Goal: Task Accomplishment & Management: Use online tool/utility

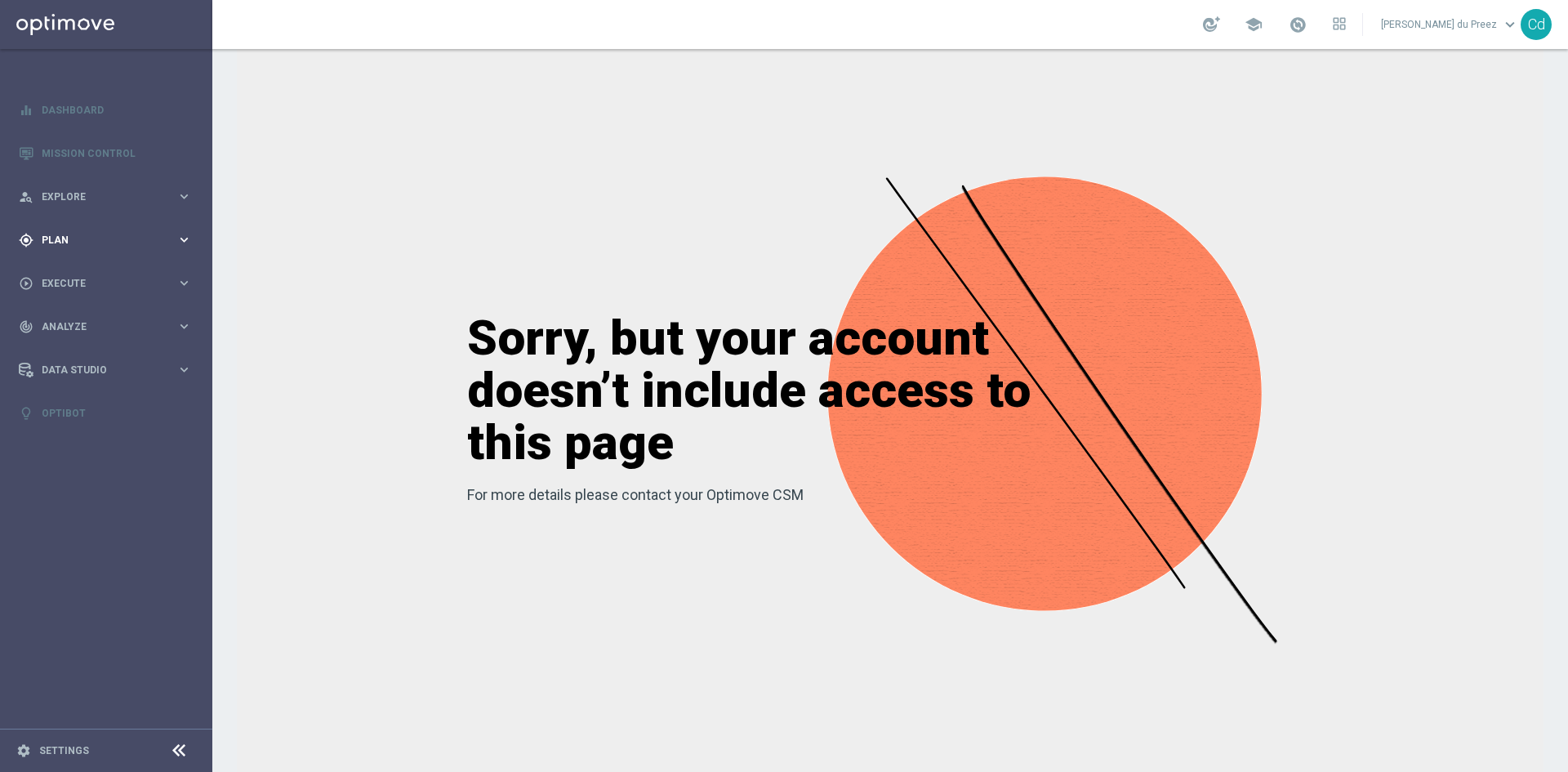
click at [51, 240] on span "Plan" at bounding box center [108, 240] width 135 height 10
click at [81, 323] on span "Templates" at bounding box center [101, 323] width 117 height 10
click at [62, 349] on link "Optimail" at bounding box center [110, 347] width 119 height 13
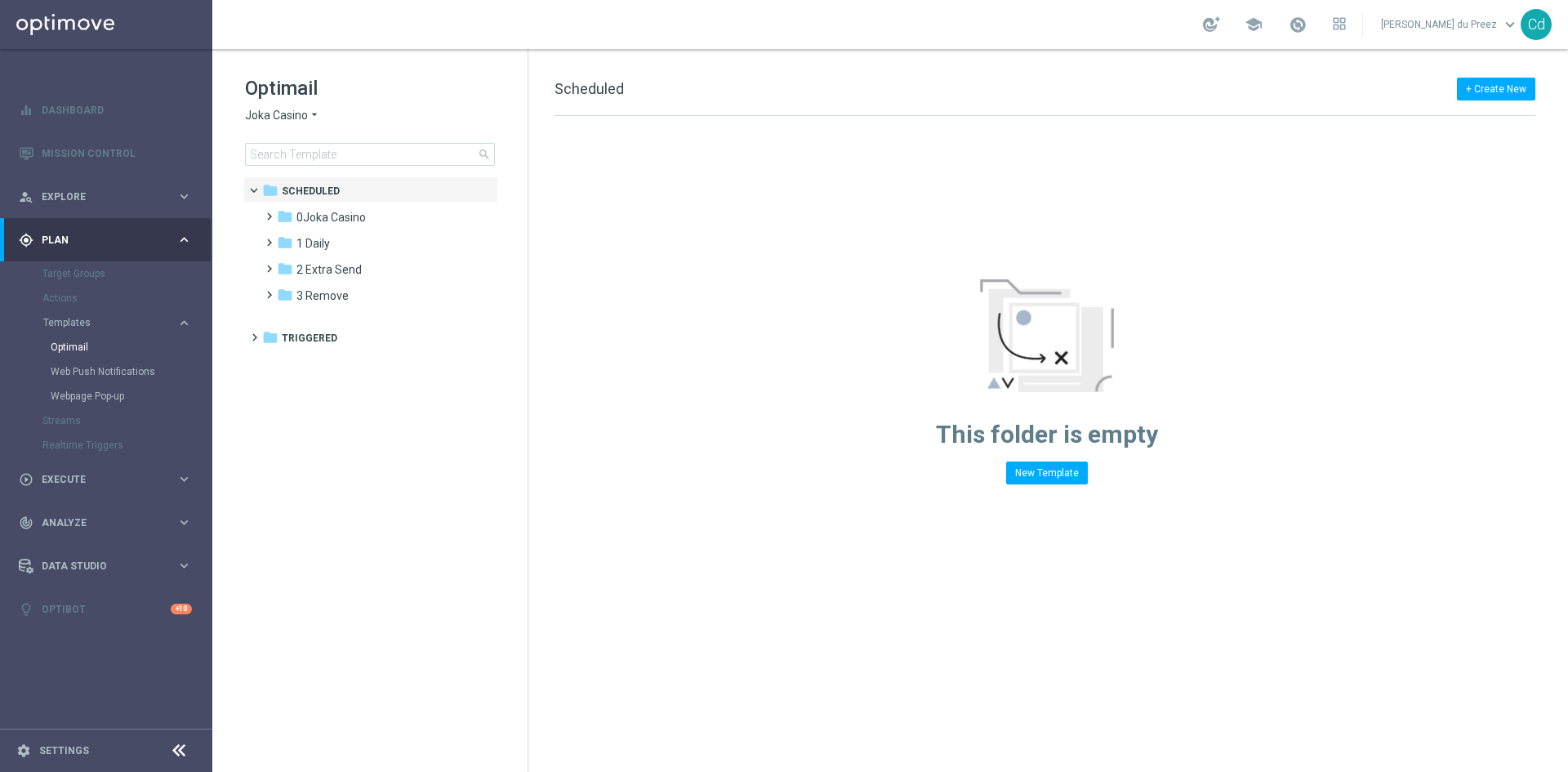
click at [278, 112] on span "Joka Casino" at bounding box center [276, 115] width 62 height 16
click at [453, 447] on tree-viewport "folder Scheduled more_vert folder [GEOGRAPHIC_DATA] more_vert" at bounding box center [385, 472] width 283 height 592
click at [265, 212] on span at bounding box center [265, 209] width 7 height 6
click at [273, 217] on span at bounding box center [276, 213] width 6 height 7
click at [268, 239] on span at bounding box center [265, 234] width 7 height 6
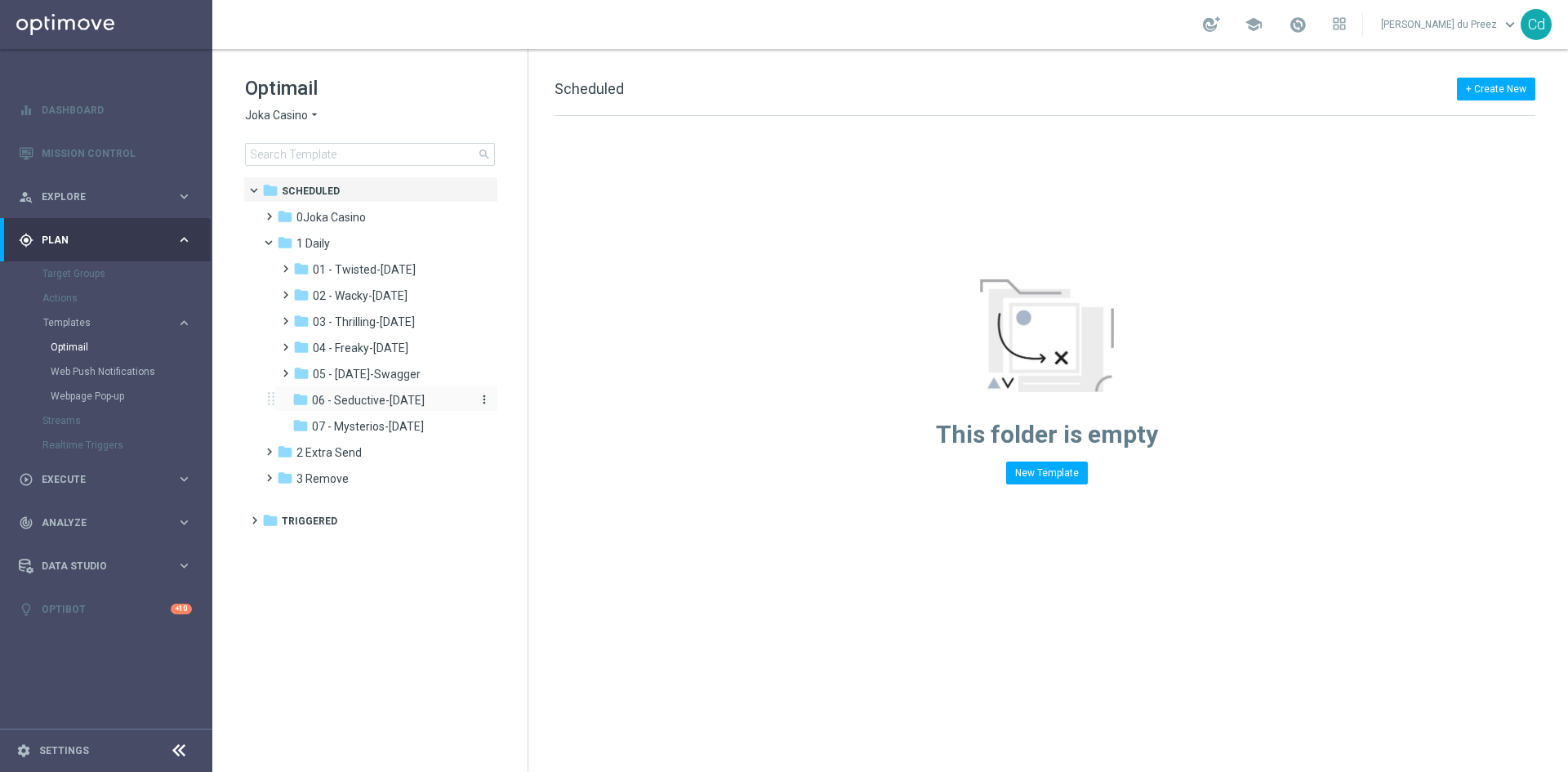
click at [369, 404] on span "06 - Seductive-Sunday" at bounding box center [368, 401] width 113 height 15
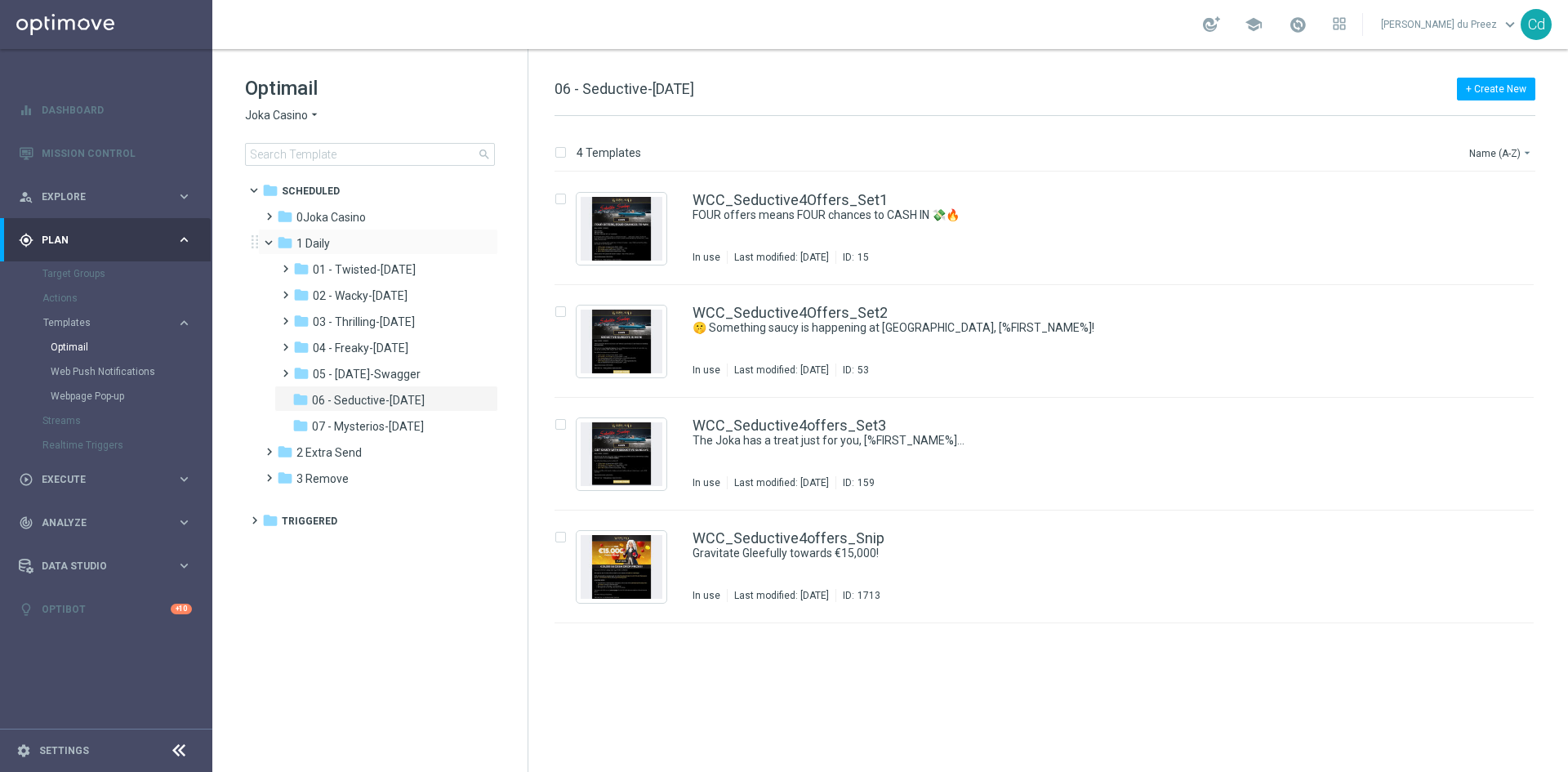
click at [273, 243] on span at bounding box center [276, 239] width 6 height 7
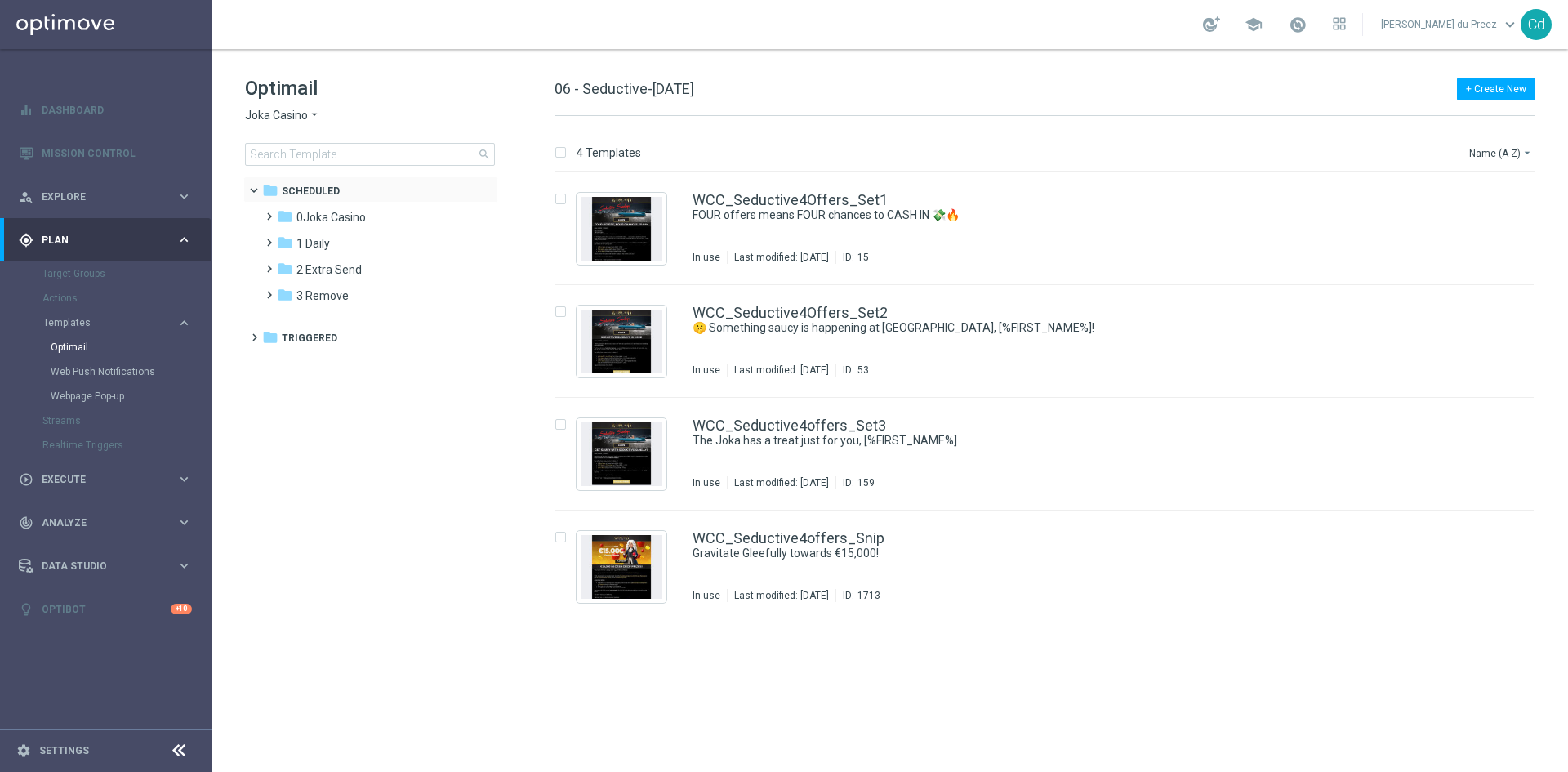
click at [258, 187] on span at bounding box center [261, 187] width 6 height 7
click at [254, 187] on span at bounding box center [251, 183] width 7 height 6
click at [269, 212] on span at bounding box center [265, 209] width 7 height 6
click at [285, 239] on span at bounding box center [282, 234] width 7 height 6
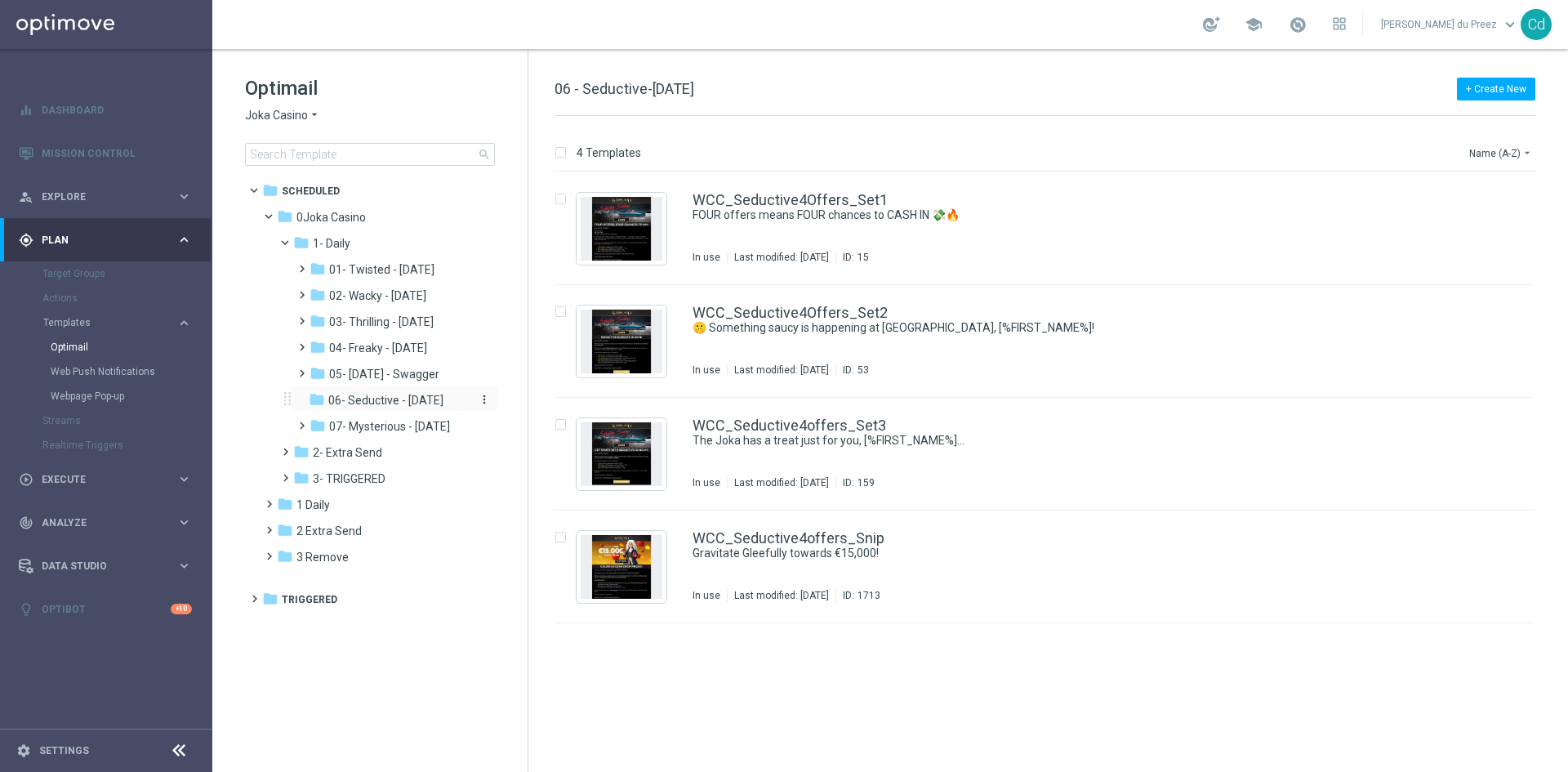
click at [386, 397] on span "06- Seductive - [DATE]" at bounding box center [385, 401] width 115 height 15
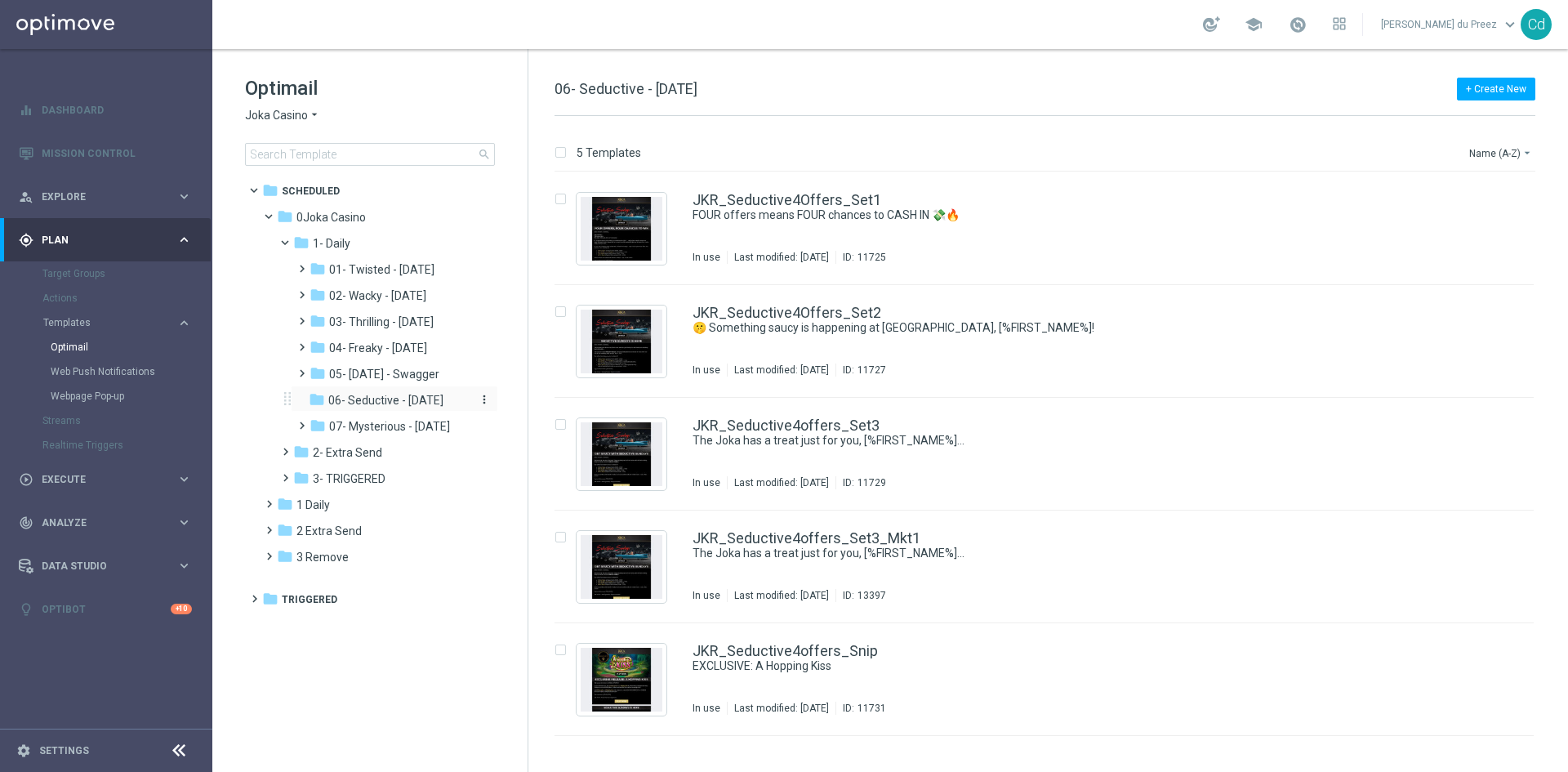
click at [404, 398] on span "06- Seductive - [DATE]" at bounding box center [385, 401] width 115 height 15
click at [273, 217] on span at bounding box center [276, 213] width 6 height 7
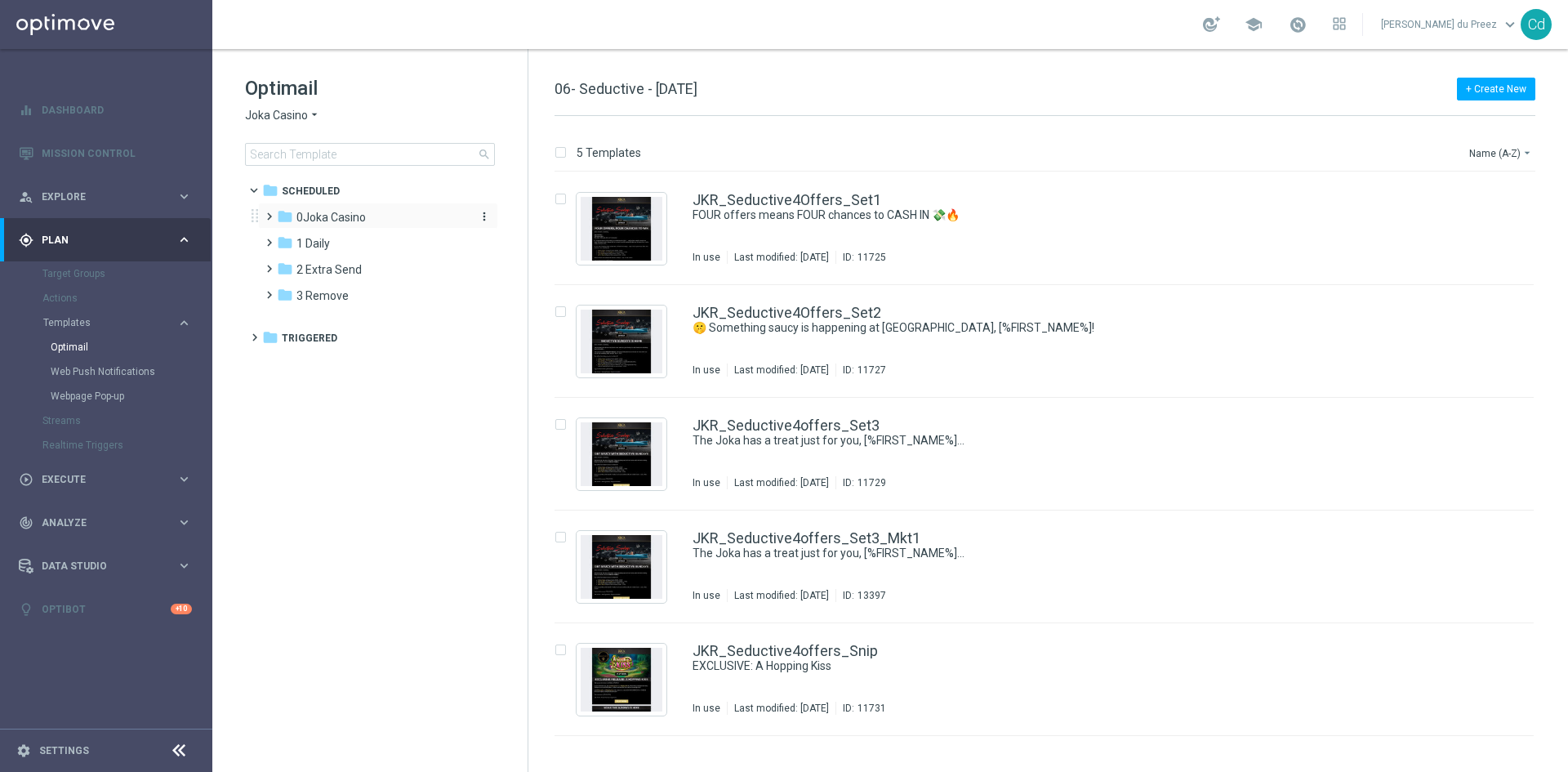
click at [330, 211] on span "0Joka Casino" at bounding box center [332, 217] width 70 height 15
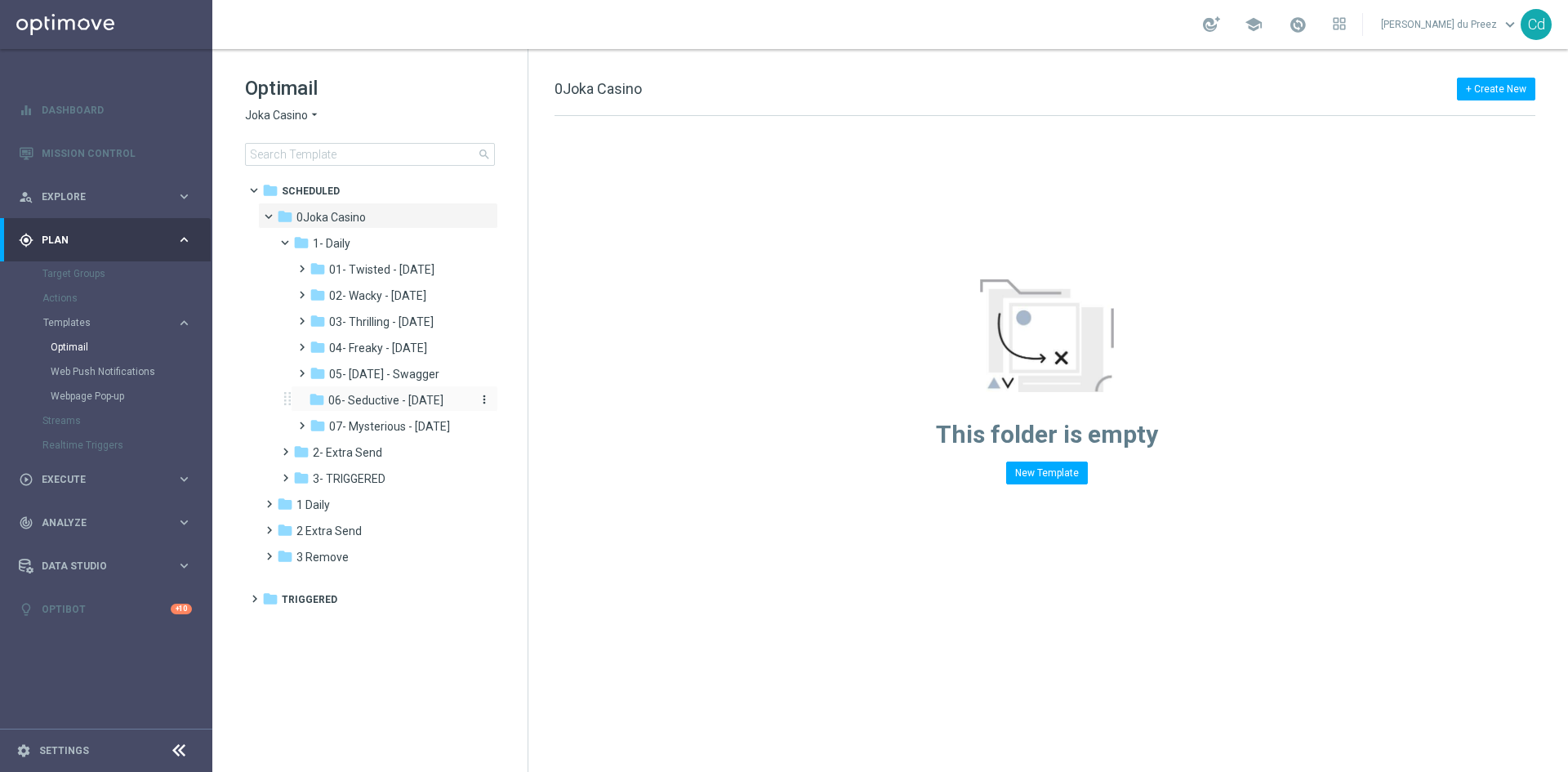
click at [423, 398] on span "06- Seductive - [DATE]" at bounding box center [385, 401] width 115 height 15
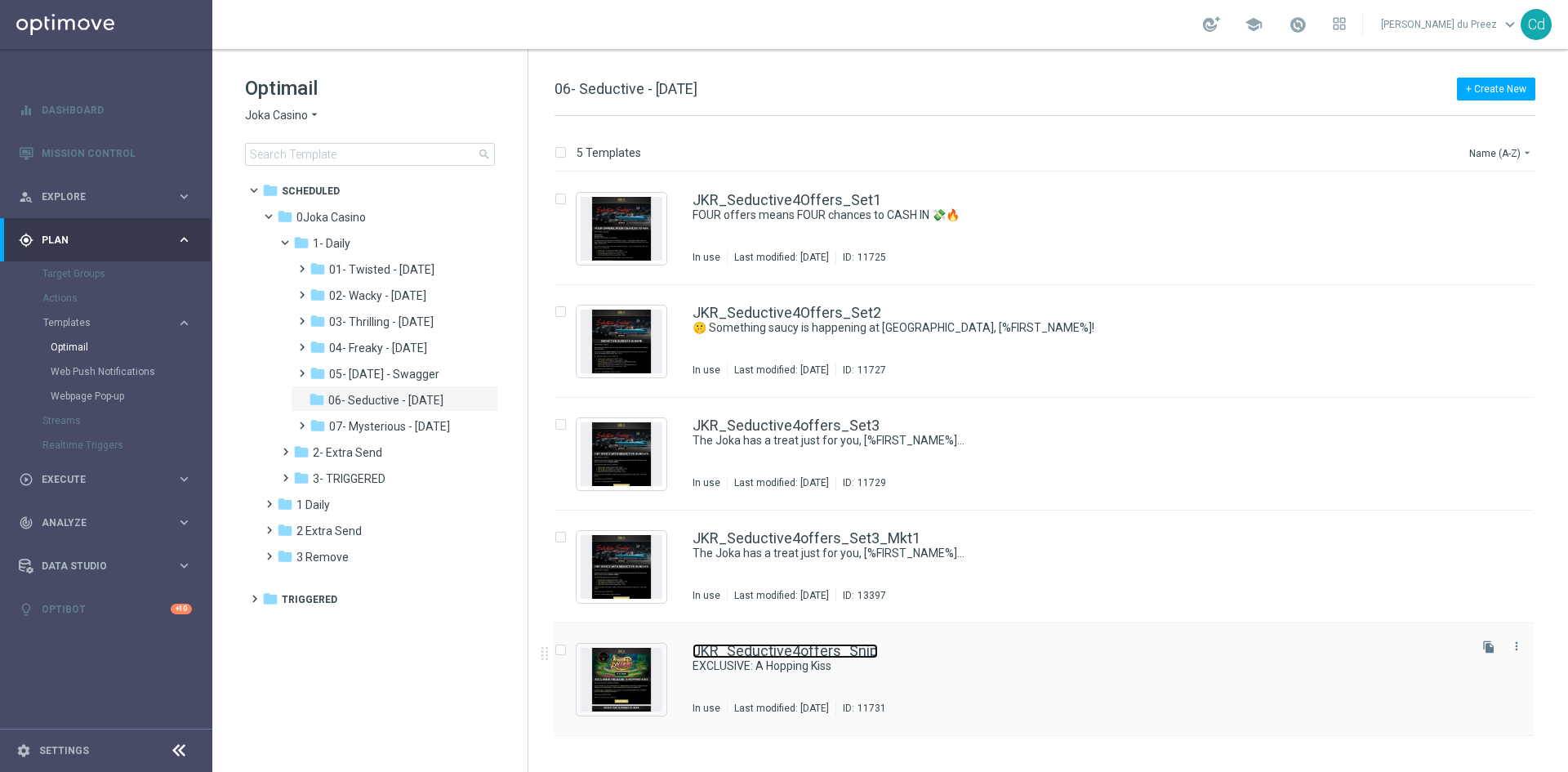
click at [810, 651] on link "JKR_Seductive4offers_Snip" at bounding box center [785, 651] width 186 height 15
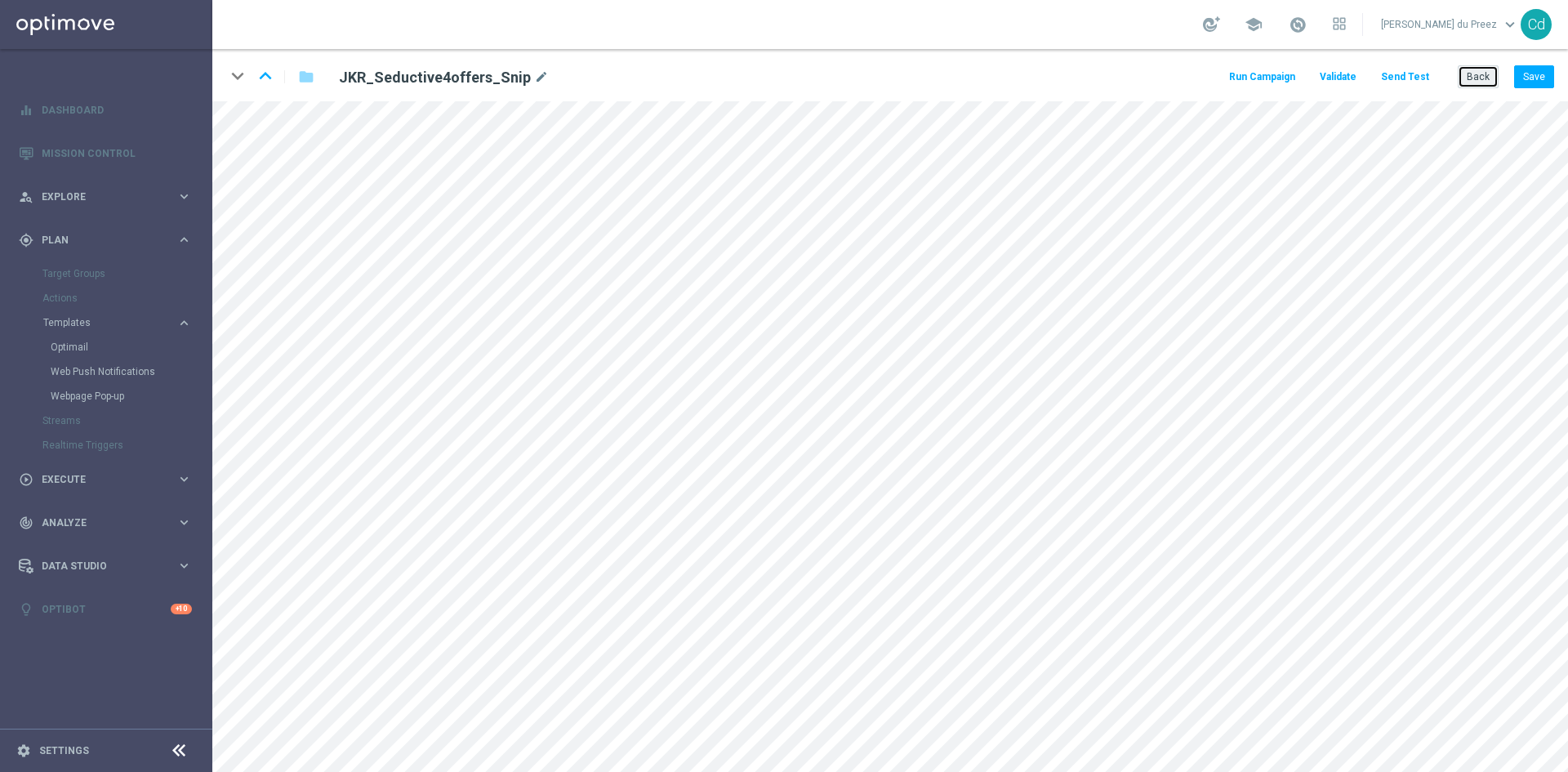
click at [1475, 85] on button "Back" at bounding box center [1478, 76] width 40 height 23
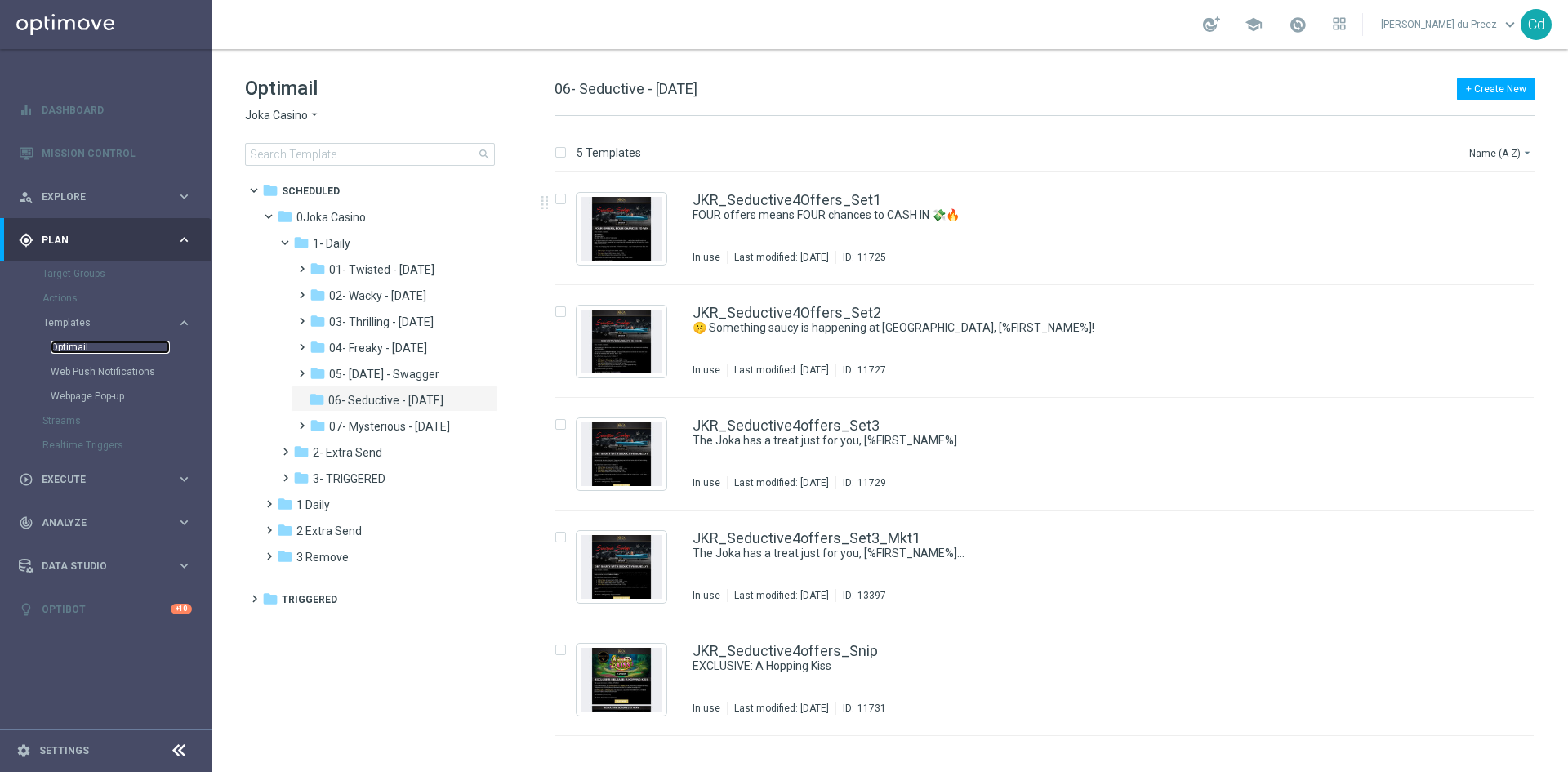
click at [70, 349] on link "Optimail" at bounding box center [110, 347] width 119 height 13
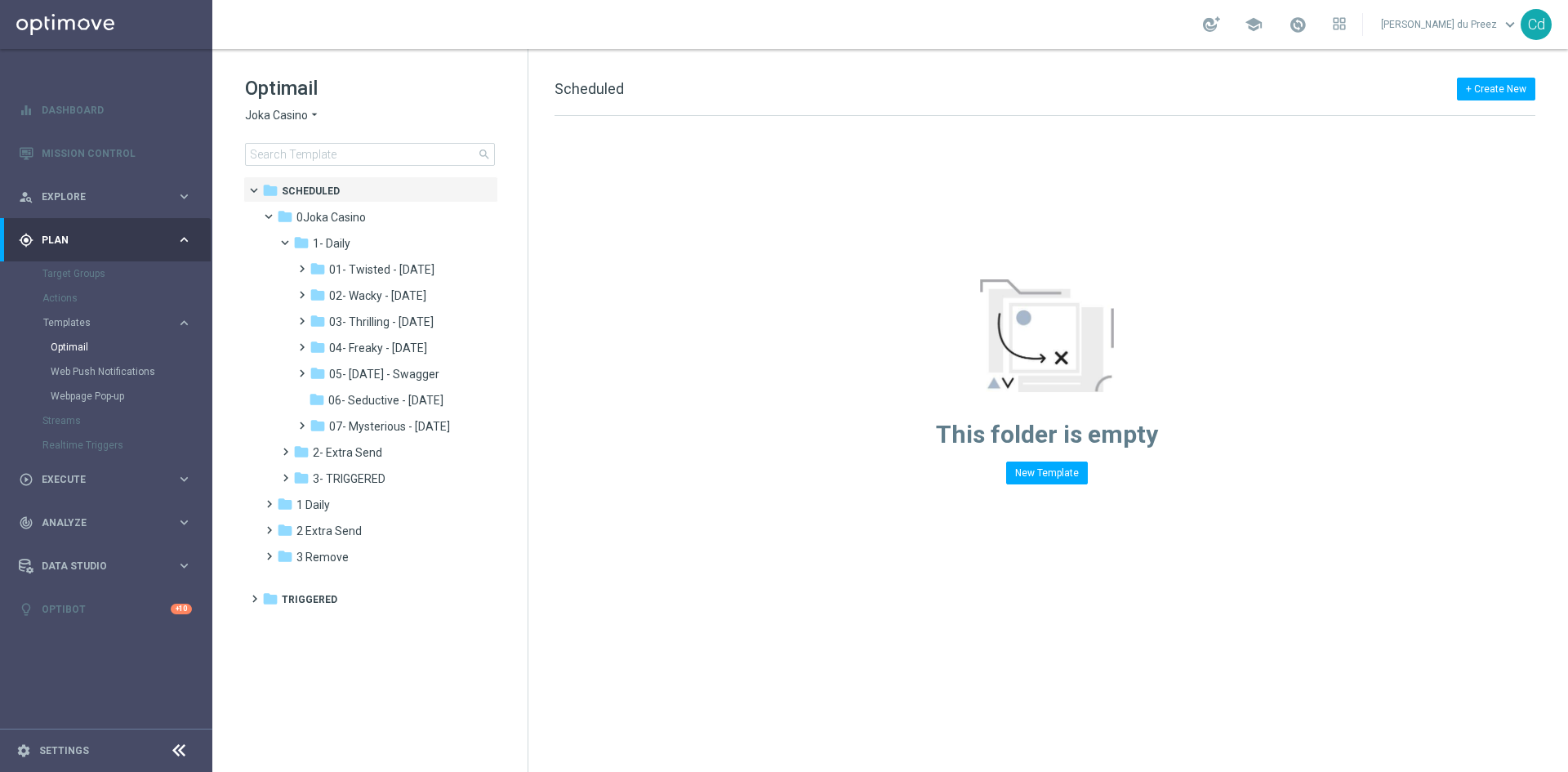
click at [271, 118] on span "Joka Casino" at bounding box center [276, 115] width 62 height 16
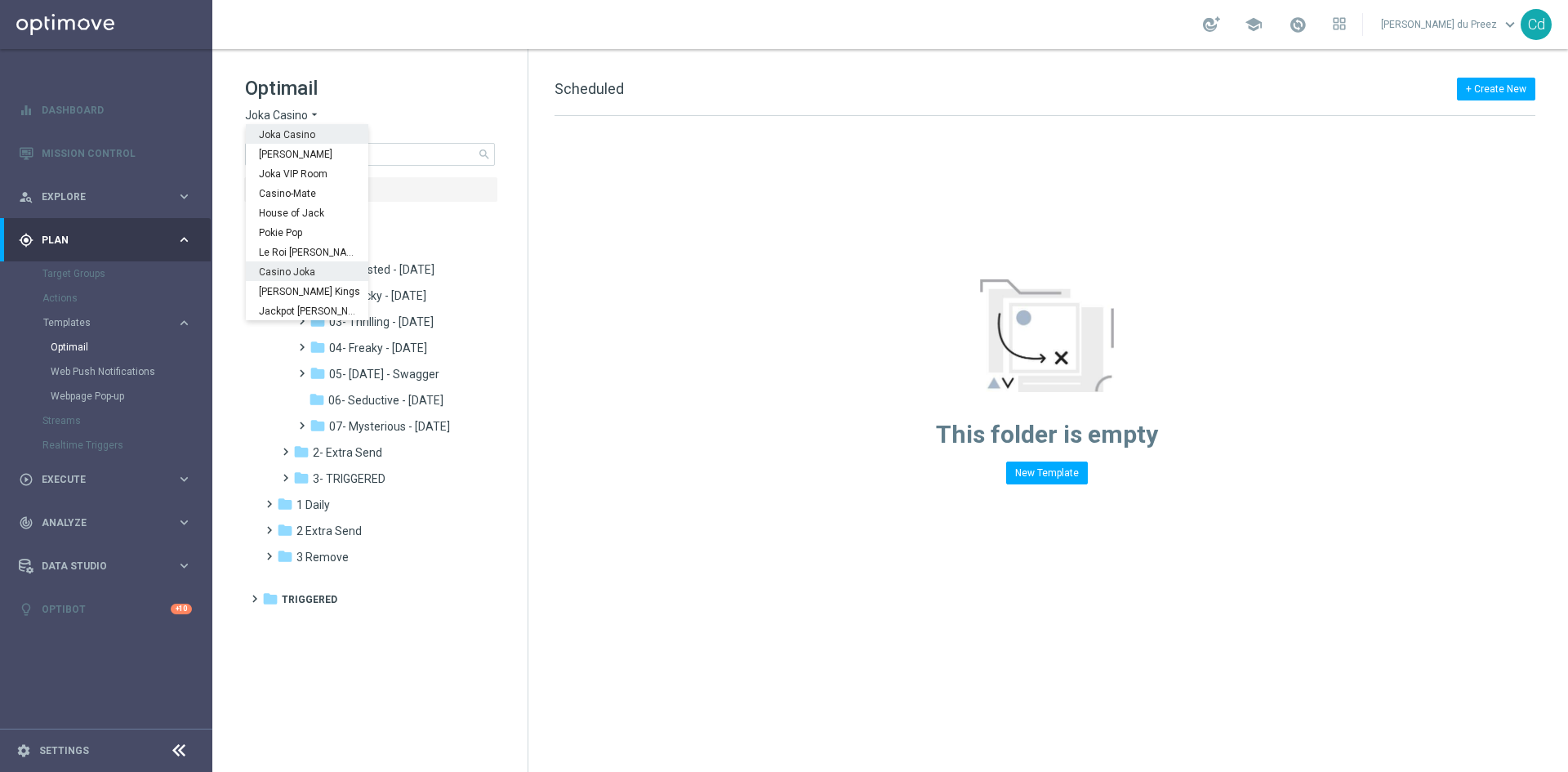
click at [0, 0] on span "Casino Joka" at bounding box center [0, 0] width 0 height 0
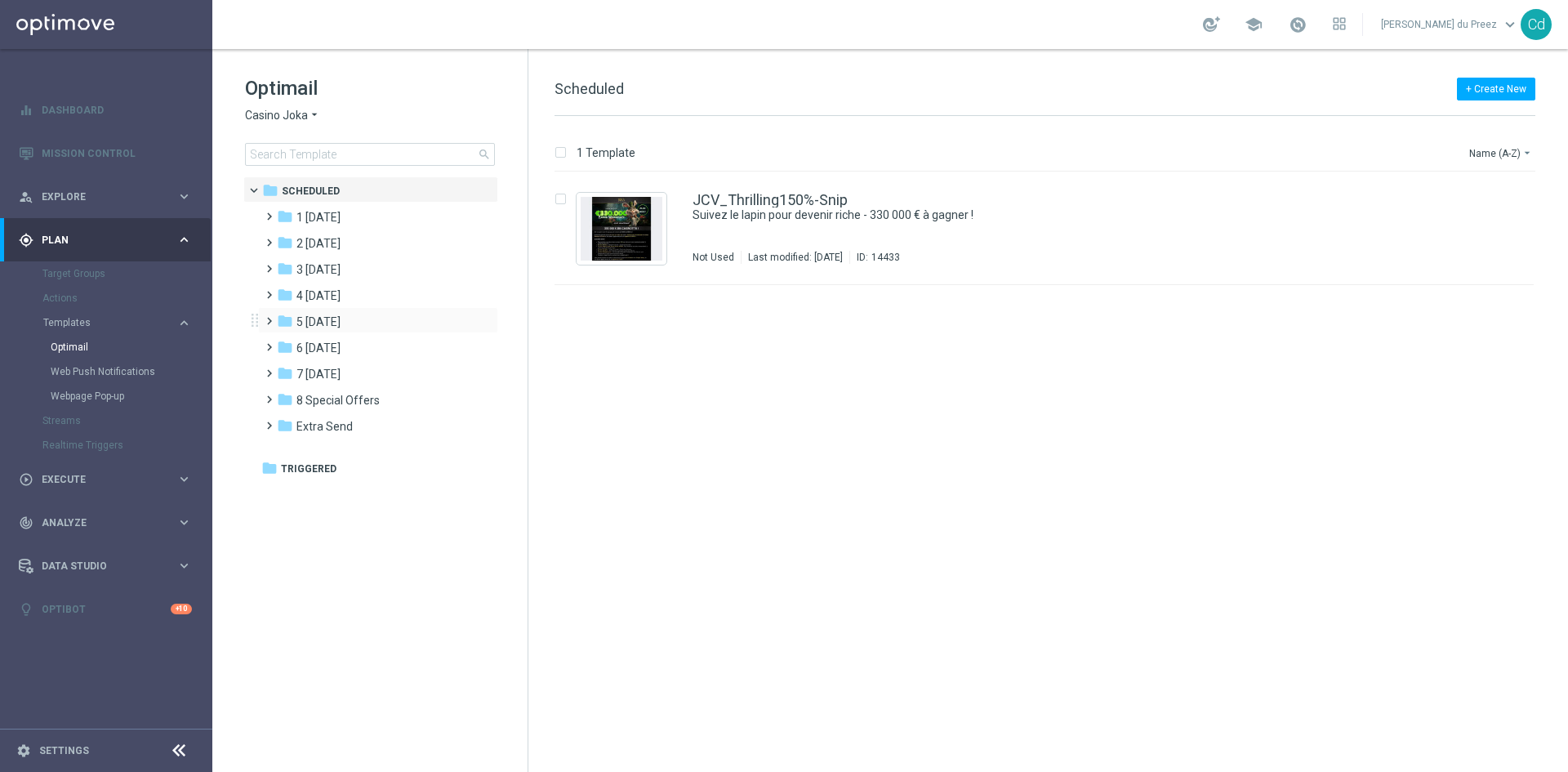
click at [265, 317] on span at bounding box center [265, 313] width 7 height 6
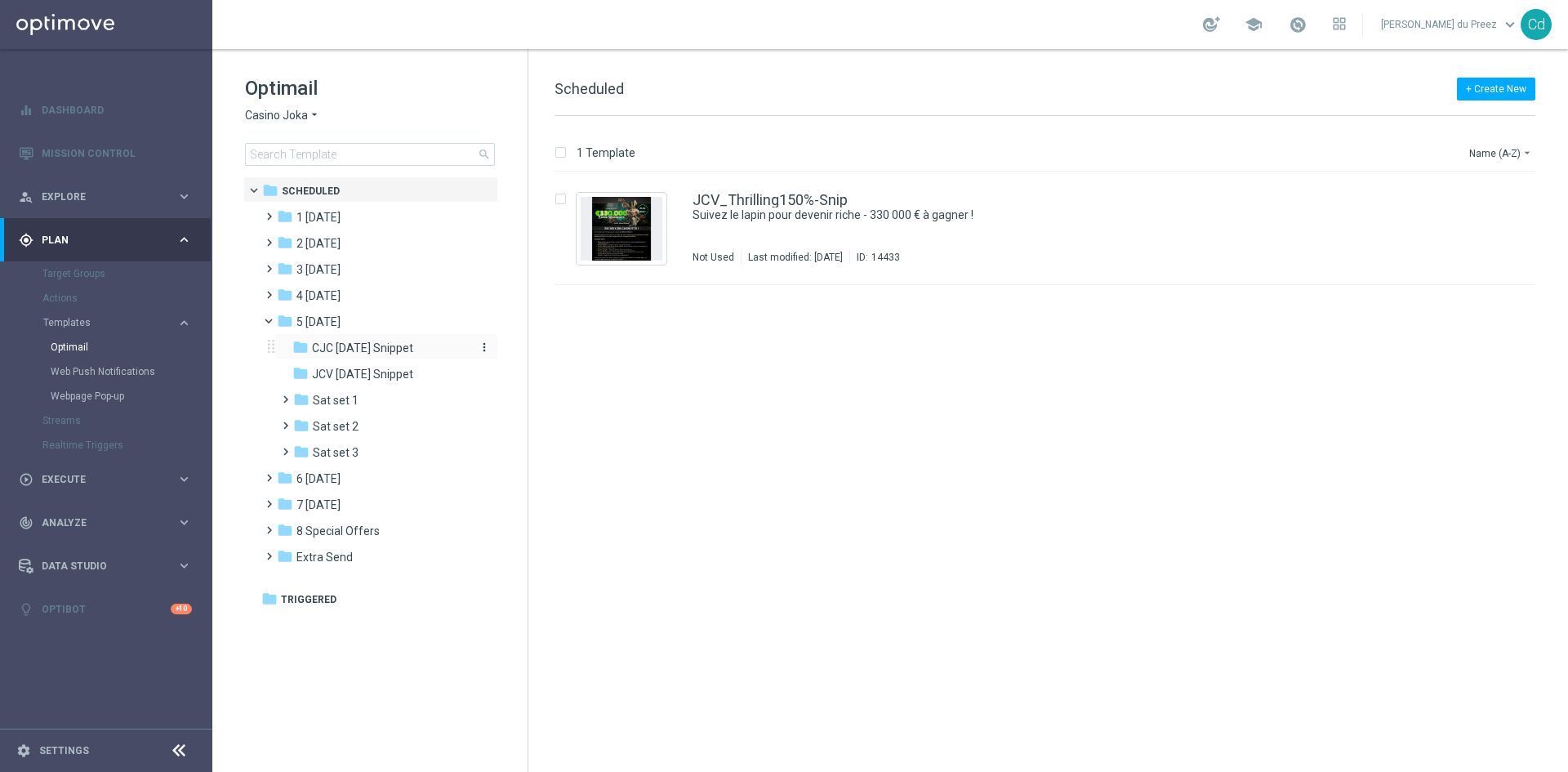
click at [391, 344] on span "CJC Saturday Snippet" at bounding box center [363, 348] width 101 height 15
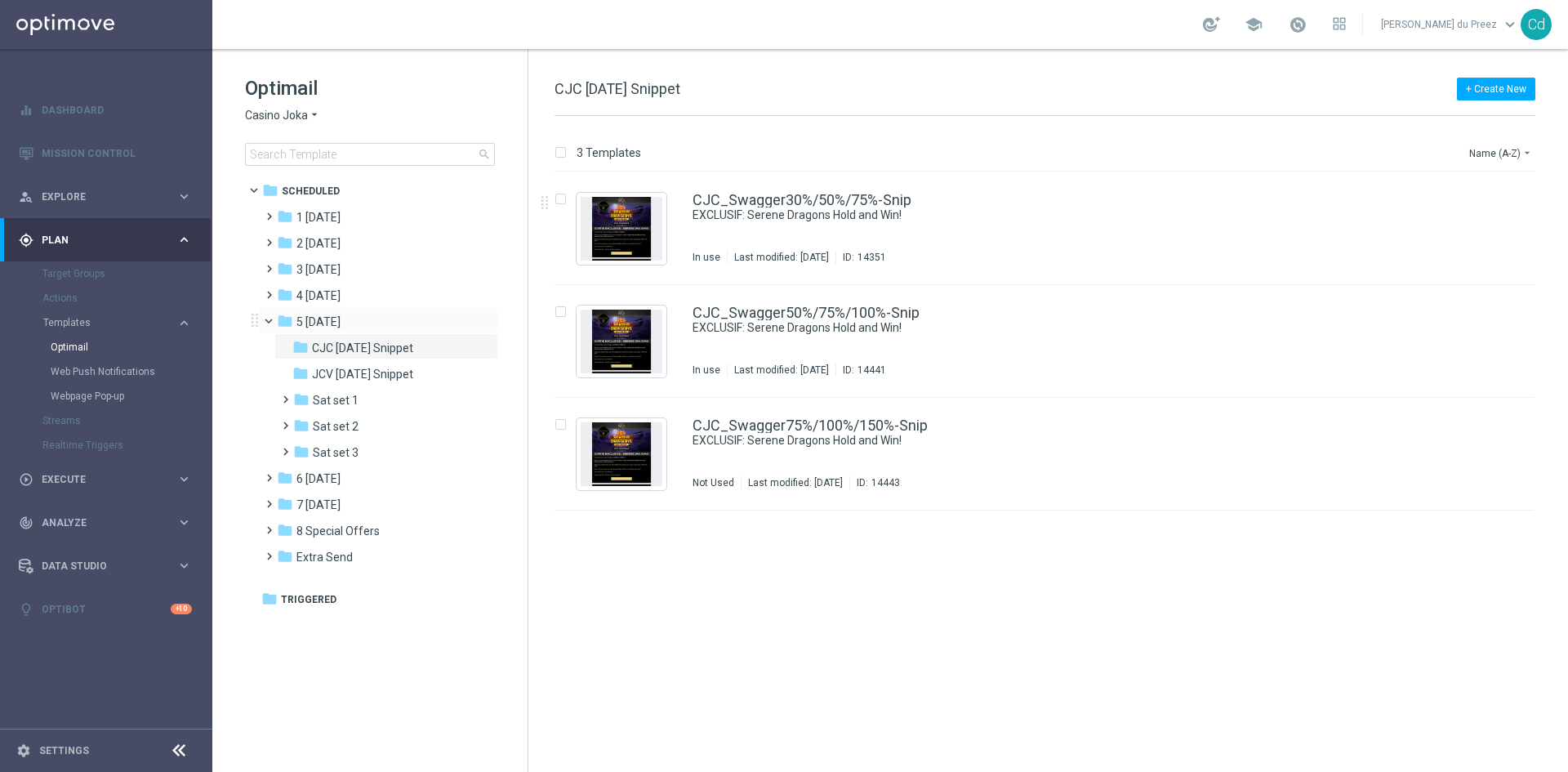
click at [273, 320] on span at bounding box center [276, 317] width 6 height 7
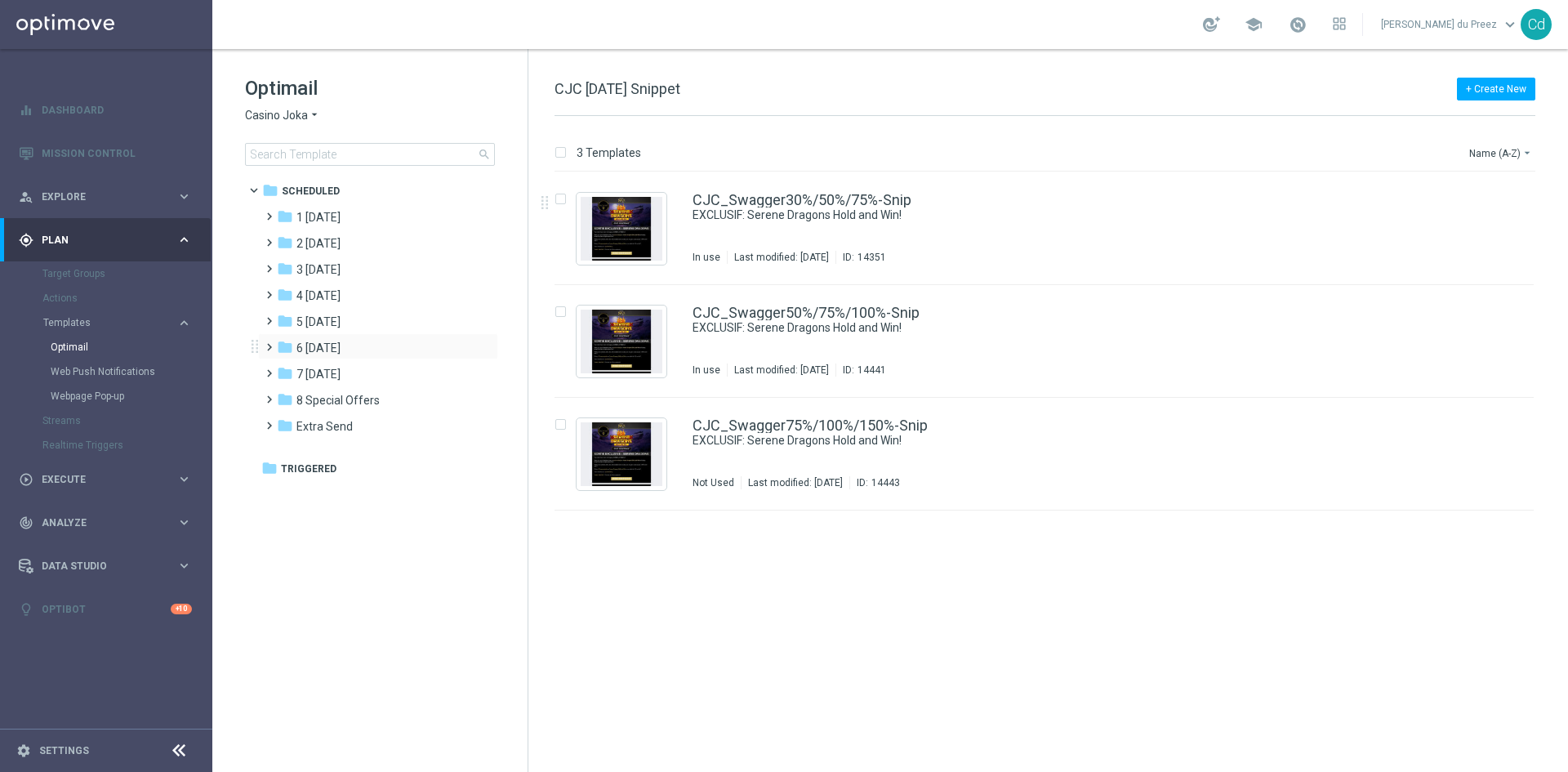
click at [268, 343] on span at bounding box center [265, 339] width 7 height 6
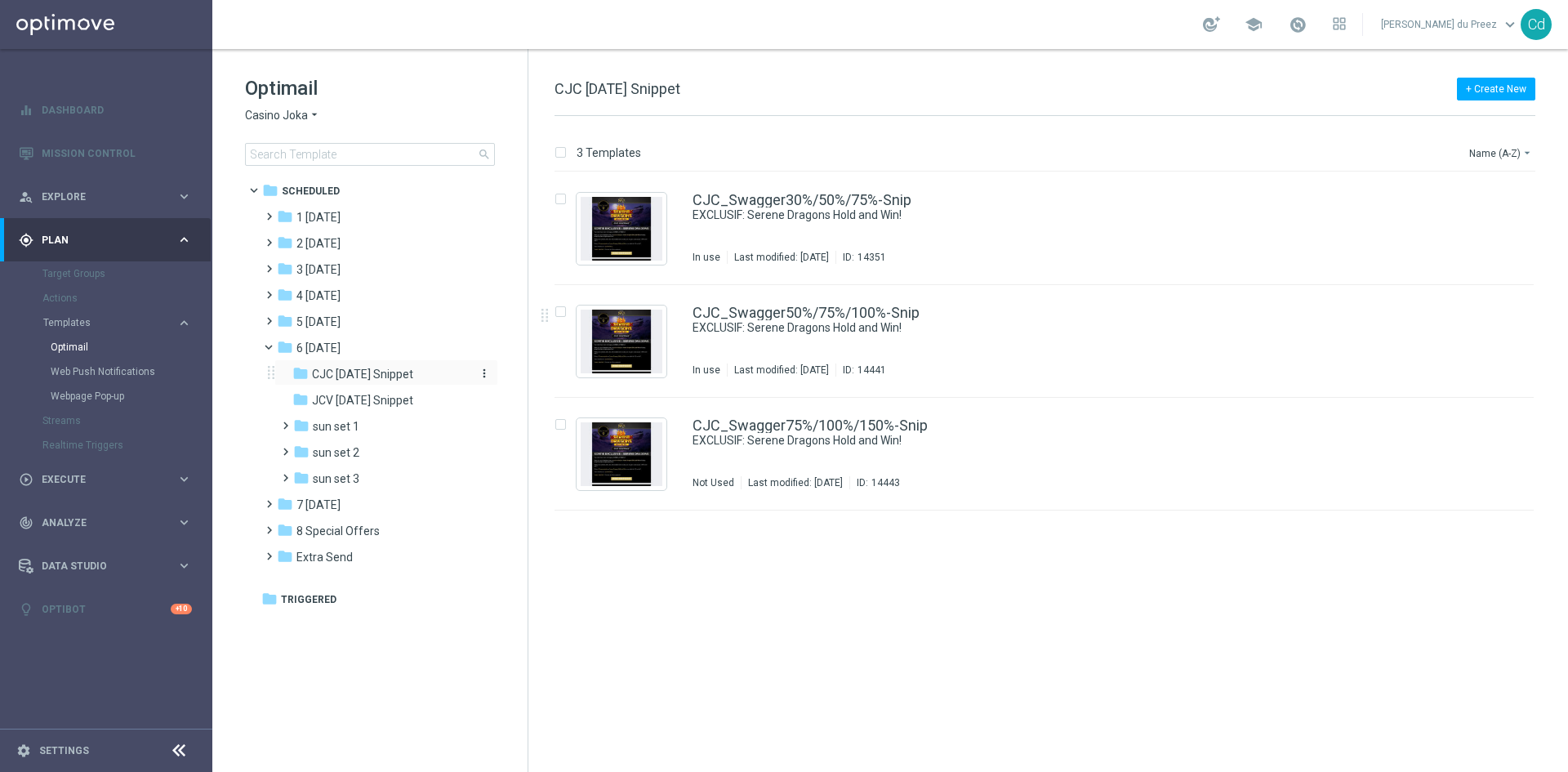
click at [372, 369] on span "CJC [DATE] Snippet" at bounding box center [363, 374] width 101 height 15
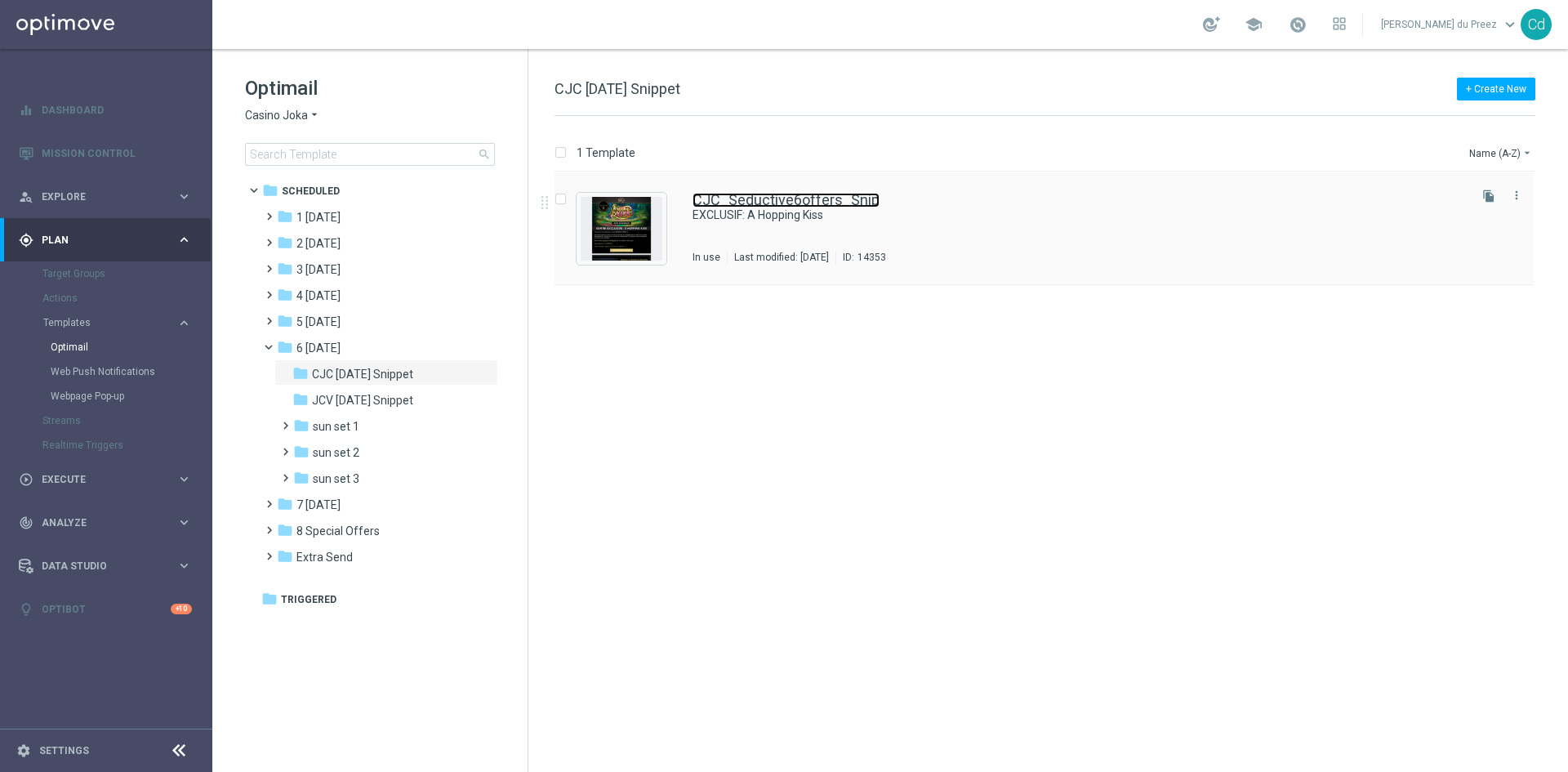
click at [748, 198] on link "CJC_Seductive6offers_Snip" at bounding box center [786, 200] width 187 height 15
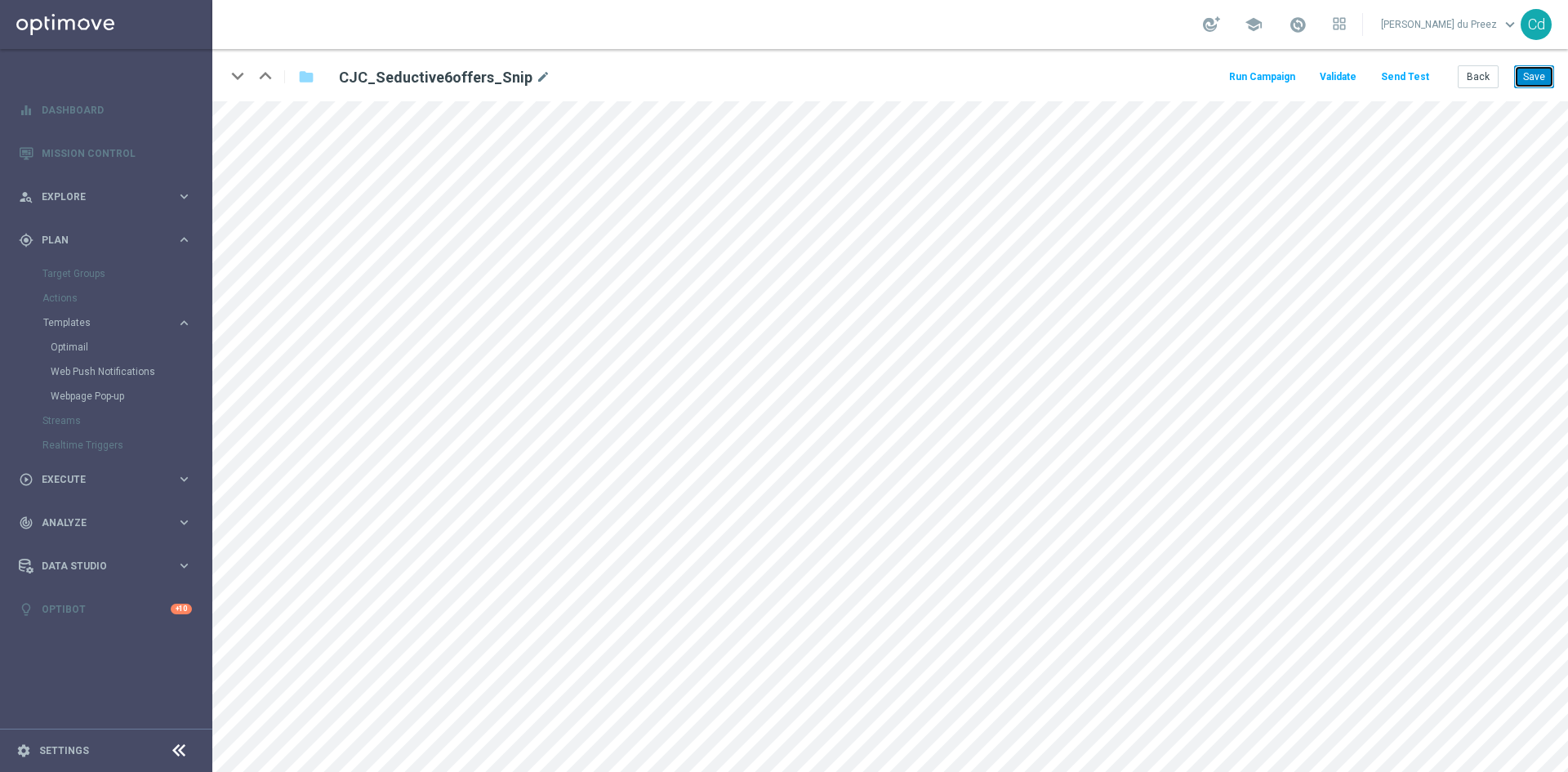
click at [1540, 77] on button "Save" at bounding box center [1534, 76] width 40 height 23
click at [1481, 82] on button "Back" at bounding box center [1478, 76] width 40 height 23
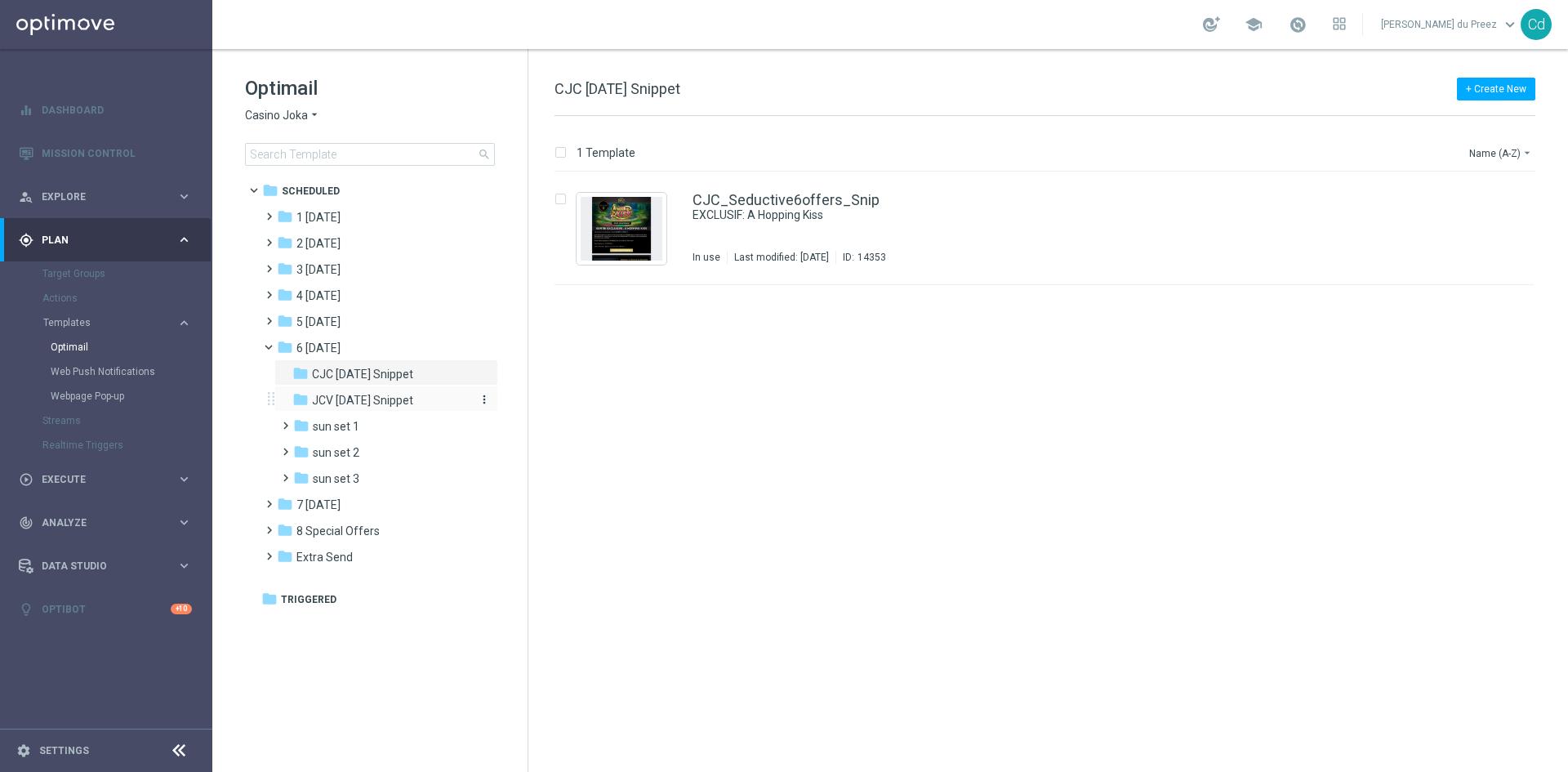
click at [391, 402] on span "JCV [DATE] Snippet" at bounding box center [363, 401] width 101 height 15
click at [775, 195] on link "JCV_Seductive6offers_Snip" at bounding box center [785, 200] width 186 height 15
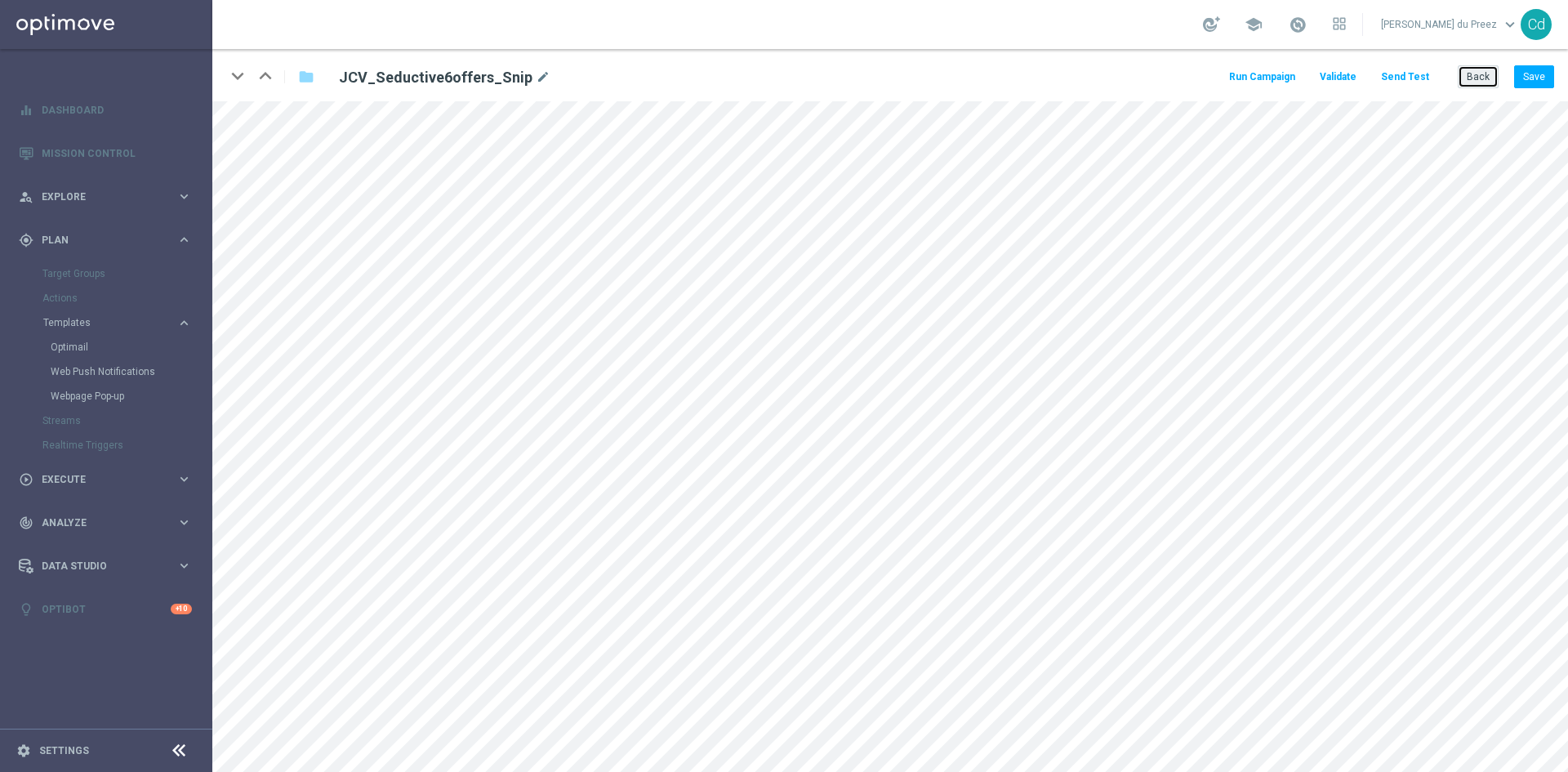
drag, startPoint x: 1486, startPoint y: 78, endPoint x: 1473, endPoint y: 130, distance: 53.6
click at [1486, 78] on button "Back" at bounding box center [1478, 76] width 40 height 23
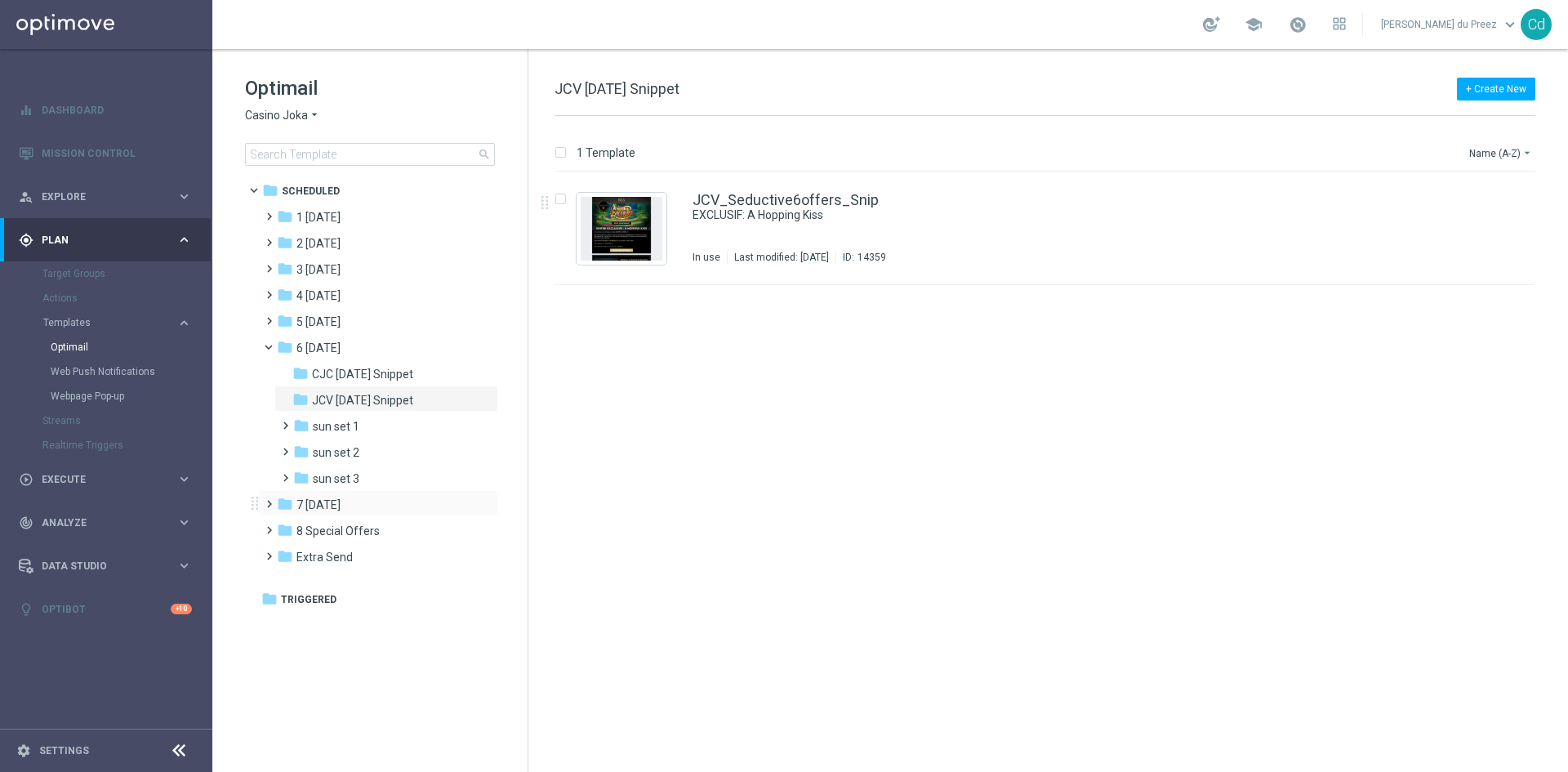
drag, startPoint x: 261, startPoint y: 350, endPoint x: 273, endPoint y: 379, distance: 31.4
click at [273, 347] on span at bounding box center [276, 344] width 6 height 7
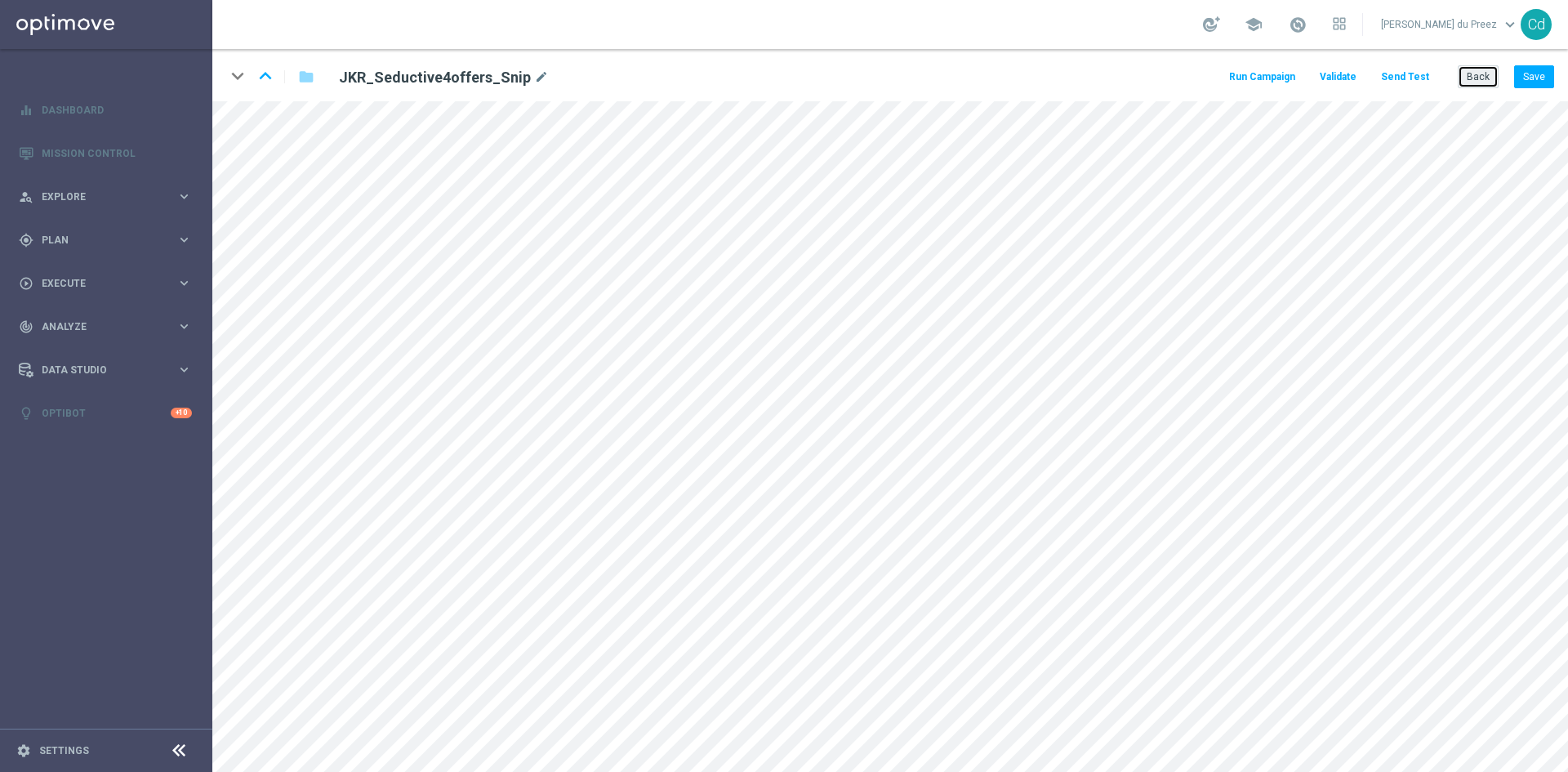
click at [1482, 76] on button "Back" at bounding box center [1478, 76] width 40 height 23
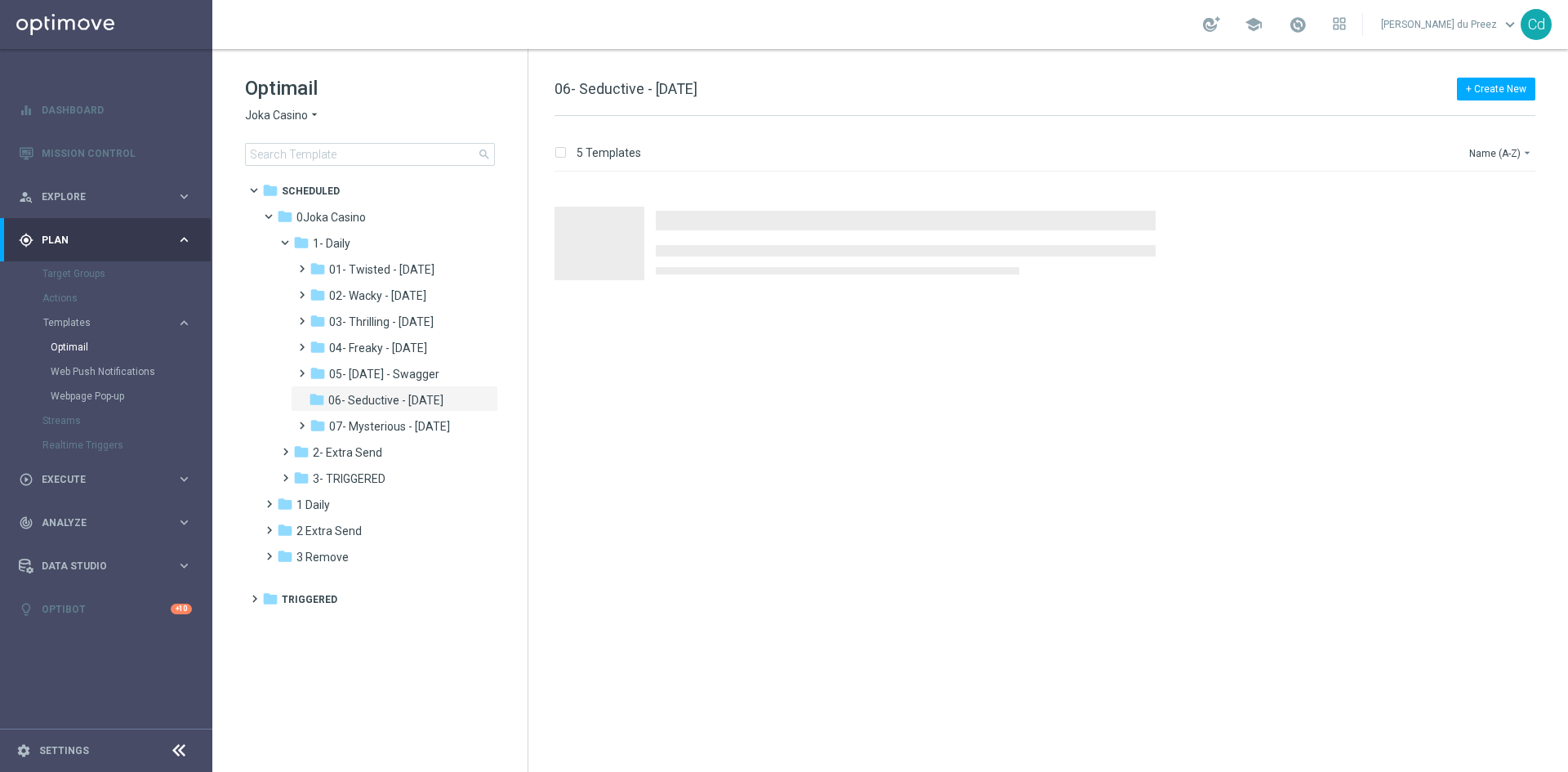
click at [271, 117] on span "Joka Casino" at bounding box center [276, 115] width 62 height 16
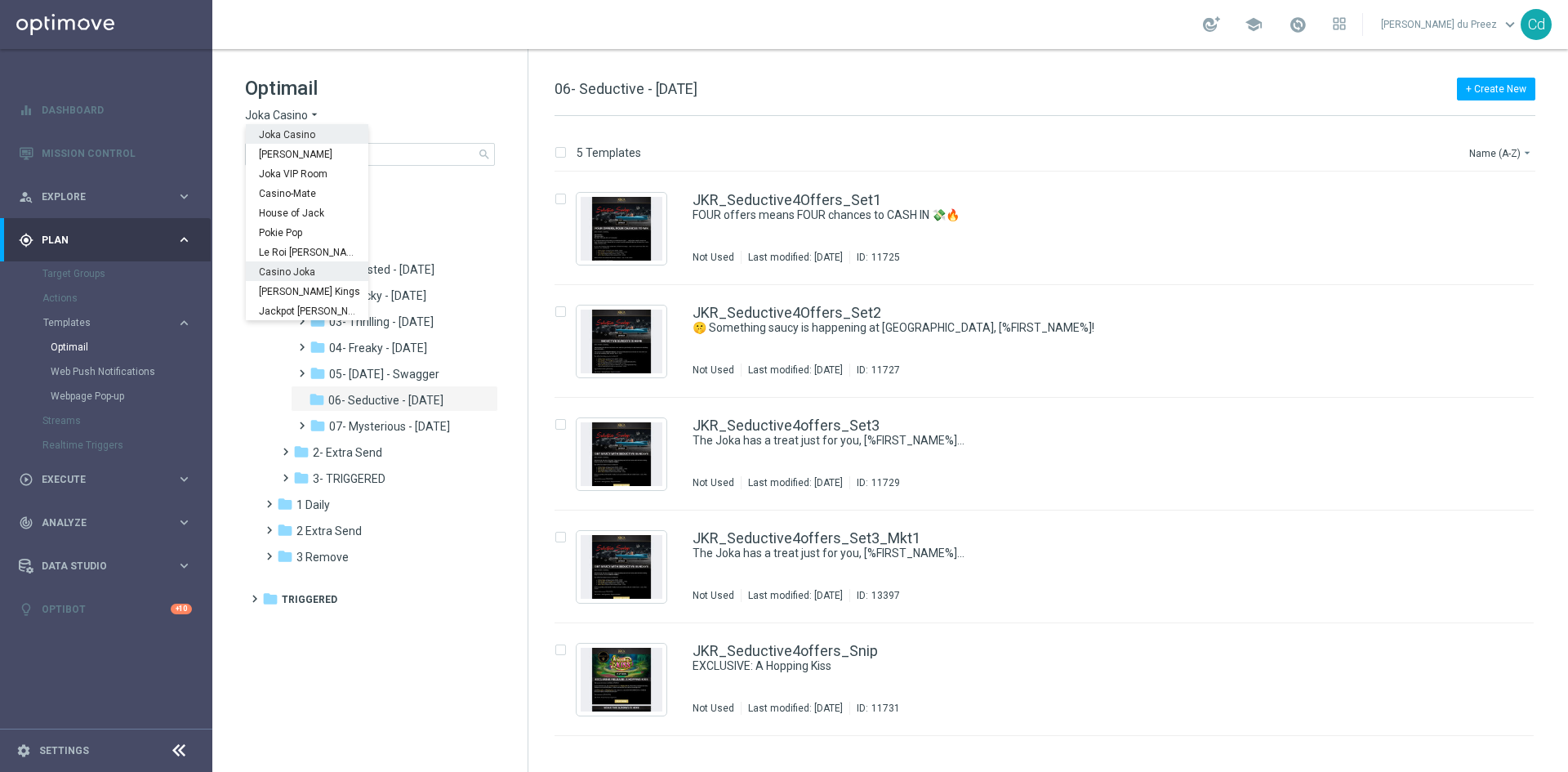
click at [0, 0] on span "Casino Joka" at bounding box center [0, 0] width 0 height 0
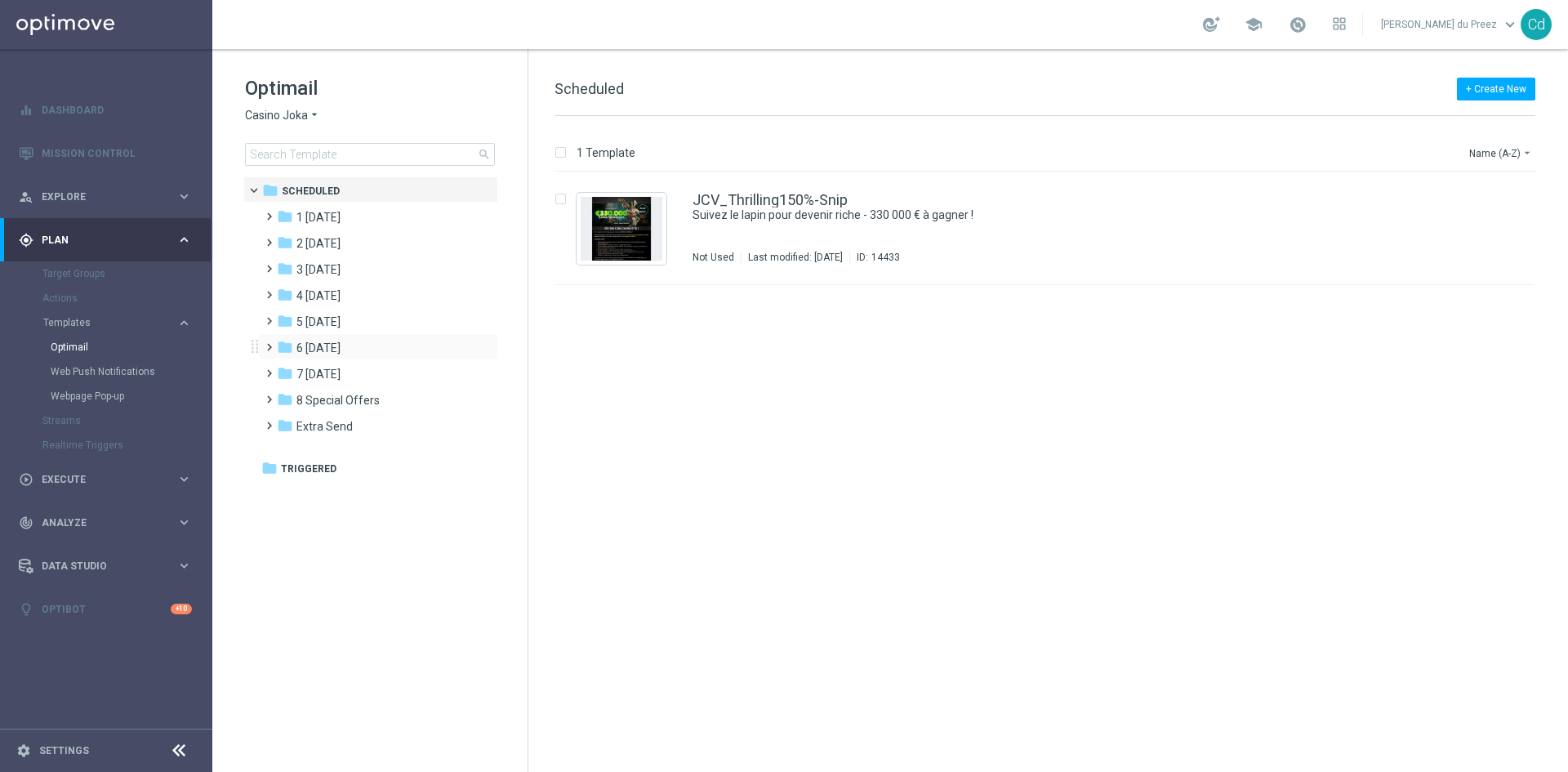
click at [266, 343] on span at bounding box center [265, 339] width 7 height 6
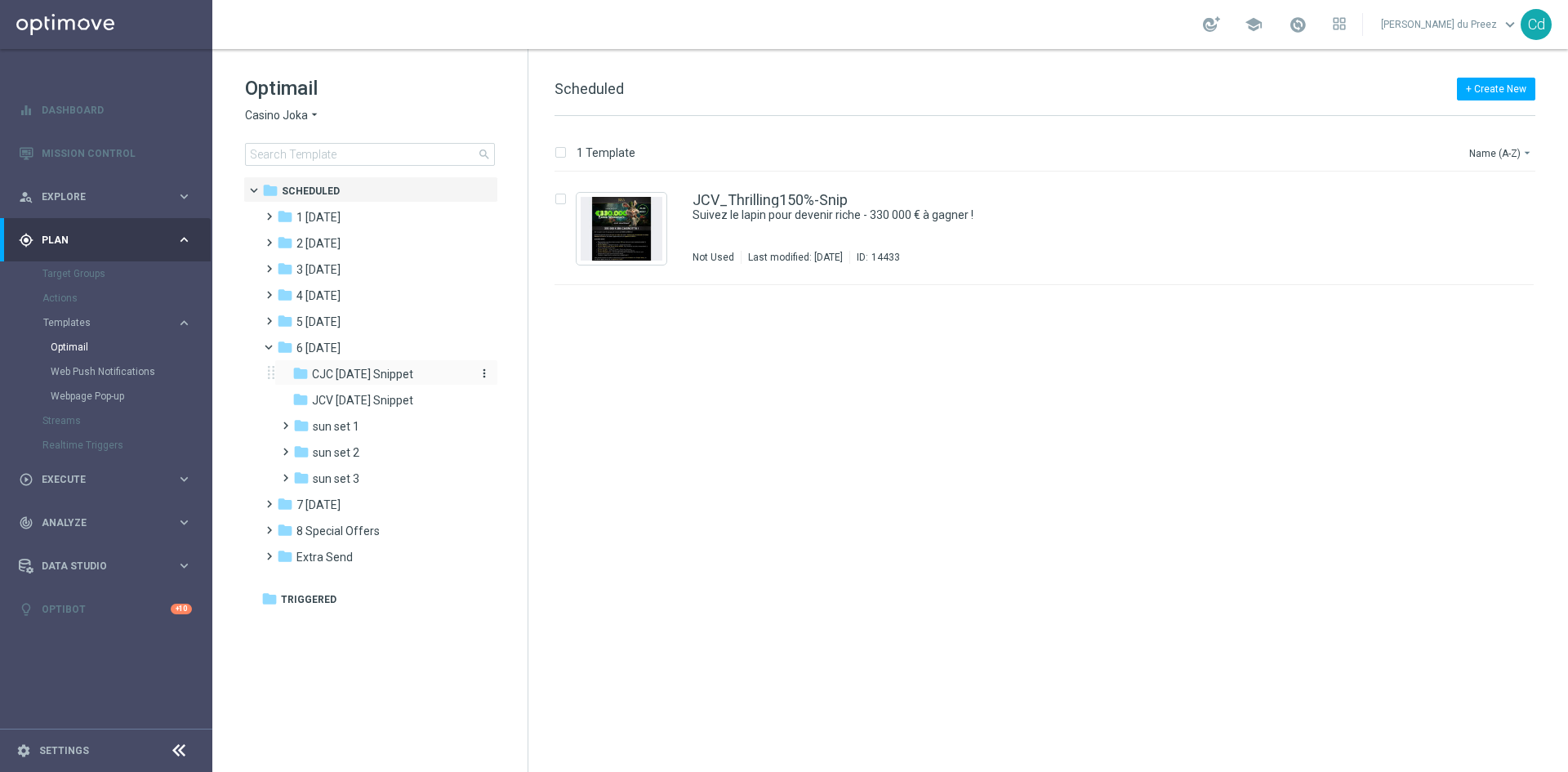
click at [361, 375] on span "CJC [DATE] Snippet" at bounding box center [363, 374] width 101 height 15
click at [777, 199] on link "CJC_Seductive6offers_Snip" at bounding box center [786, 200] width 187 height 15
